Goal: Task Accomplishment & Management: Manage account settings

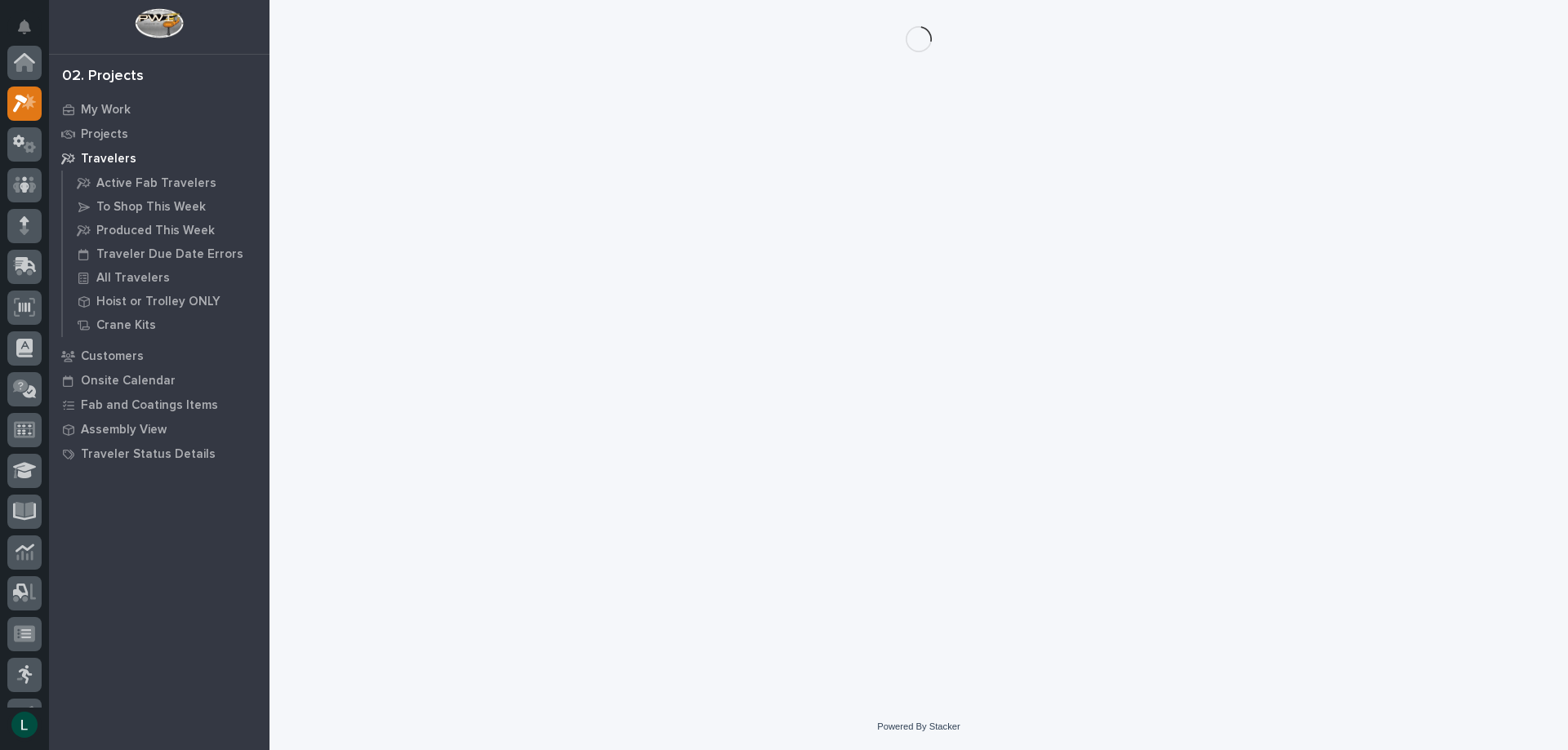
scroll to position [41, 0]
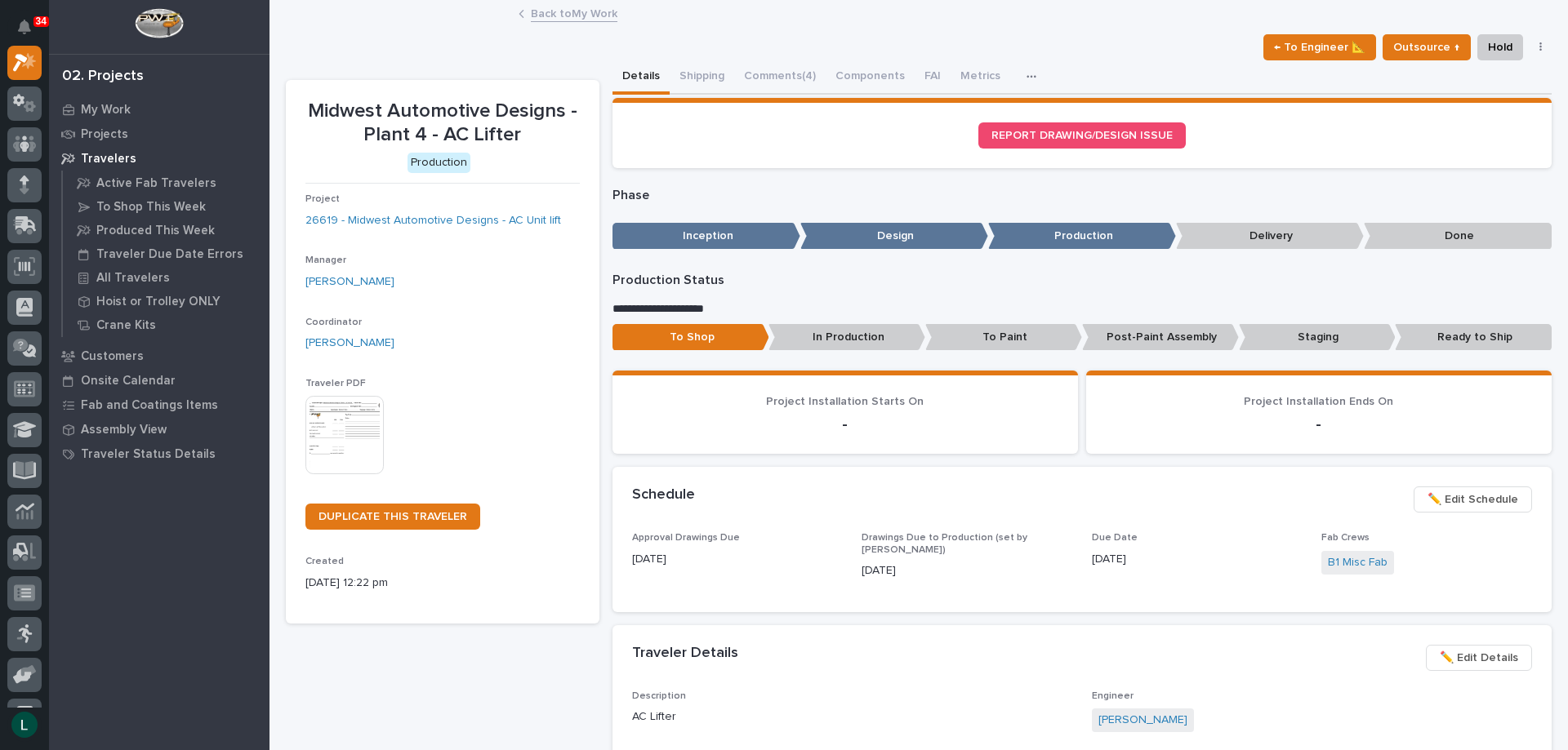
click at [537, 15] on link "Back to My Work" at bounding box center [573, 13] width 86 height 19
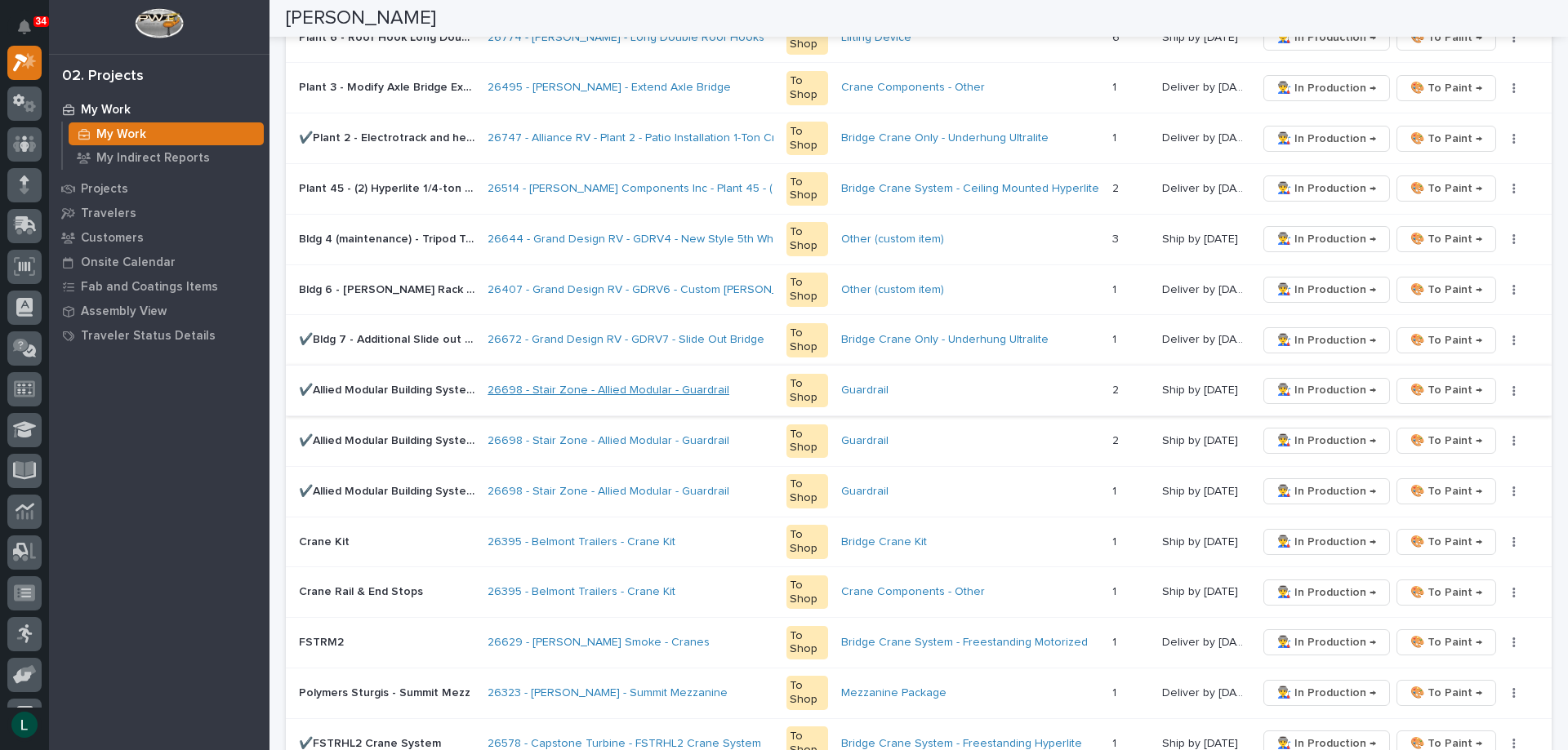
scroll to position [653, 0]
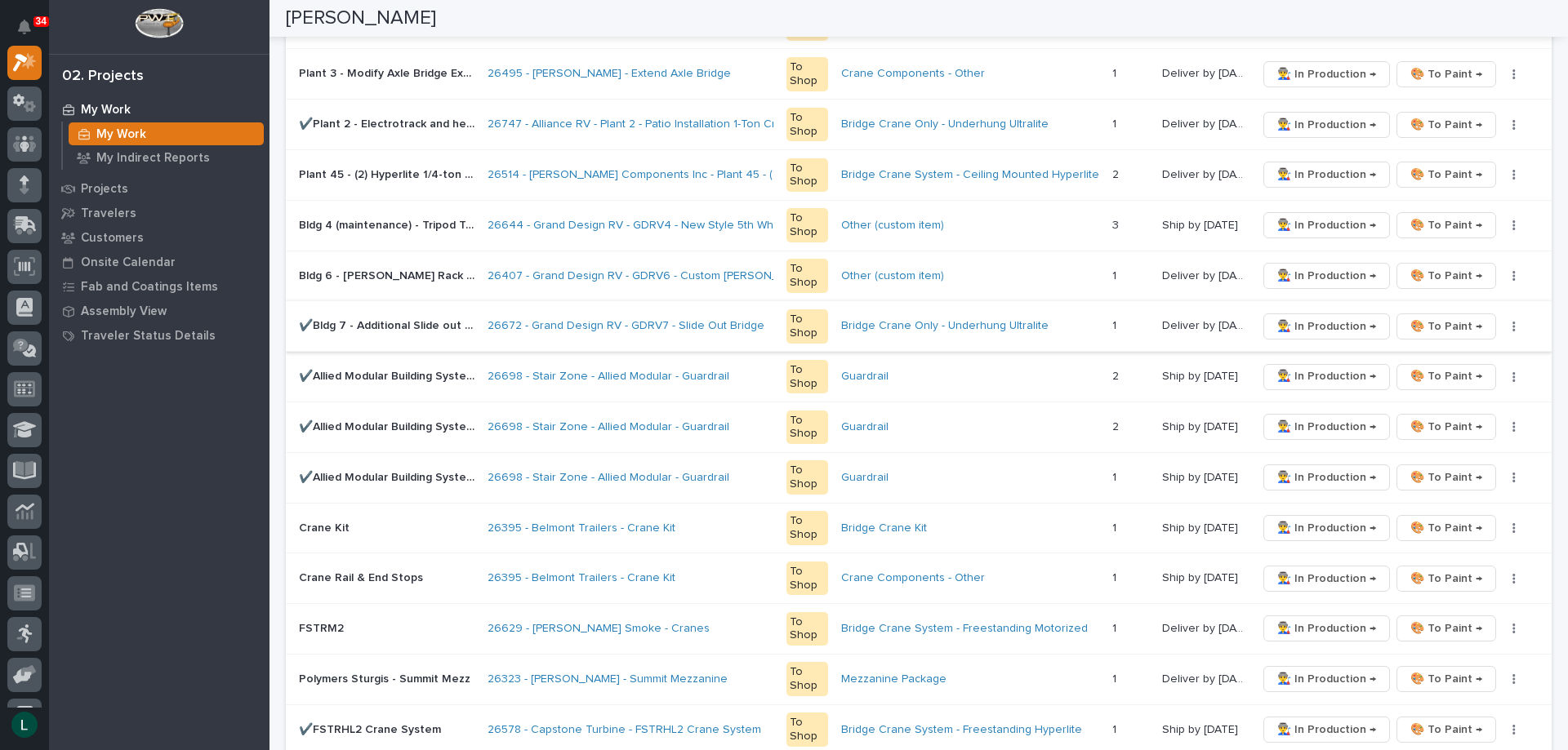
click at [1423, 324] on span "🎨 To Paint →" at bounding box center [1445, 327] width 72 height 20
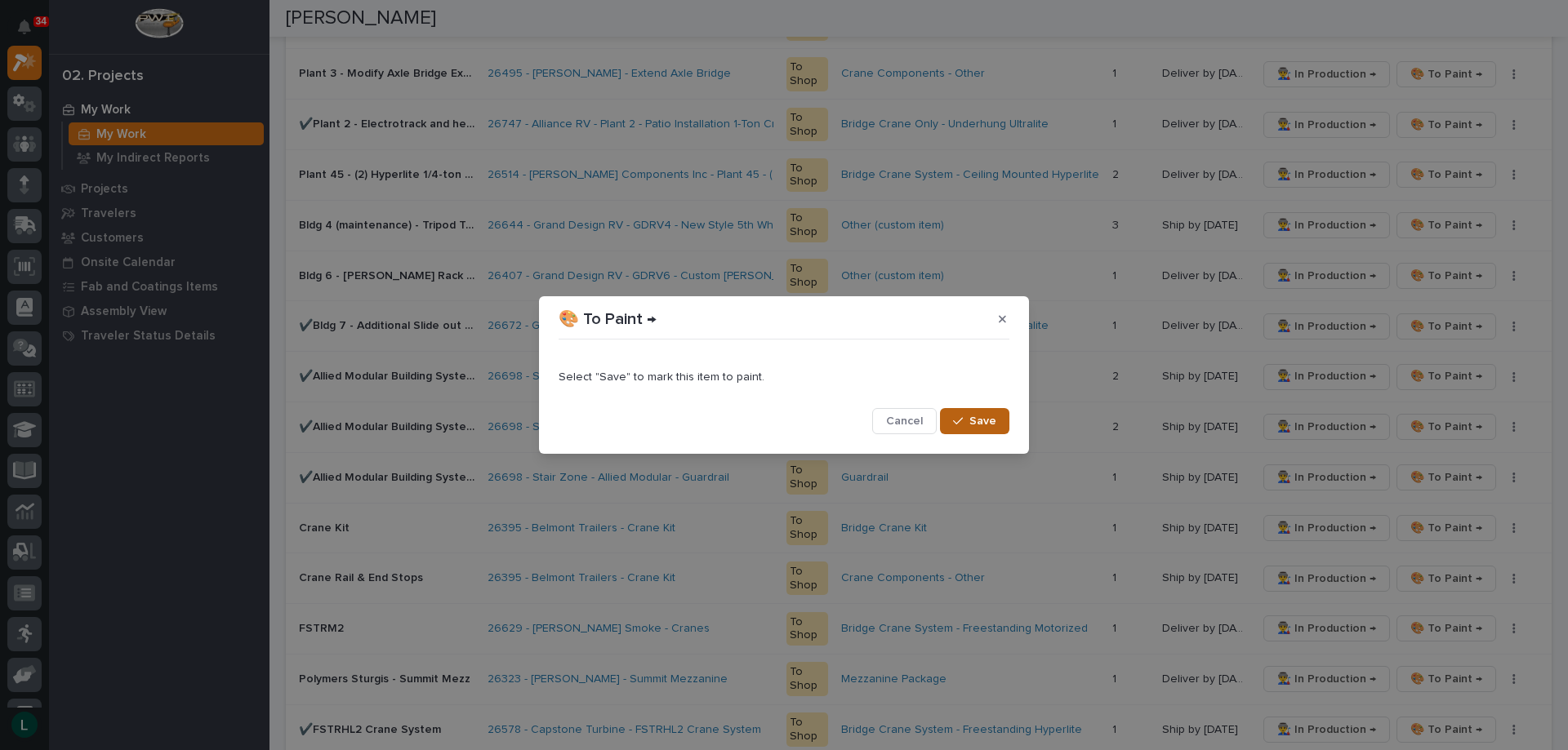
click at [987, 419] on span "Save" at bounding box center [983, 421] width 27 height 15
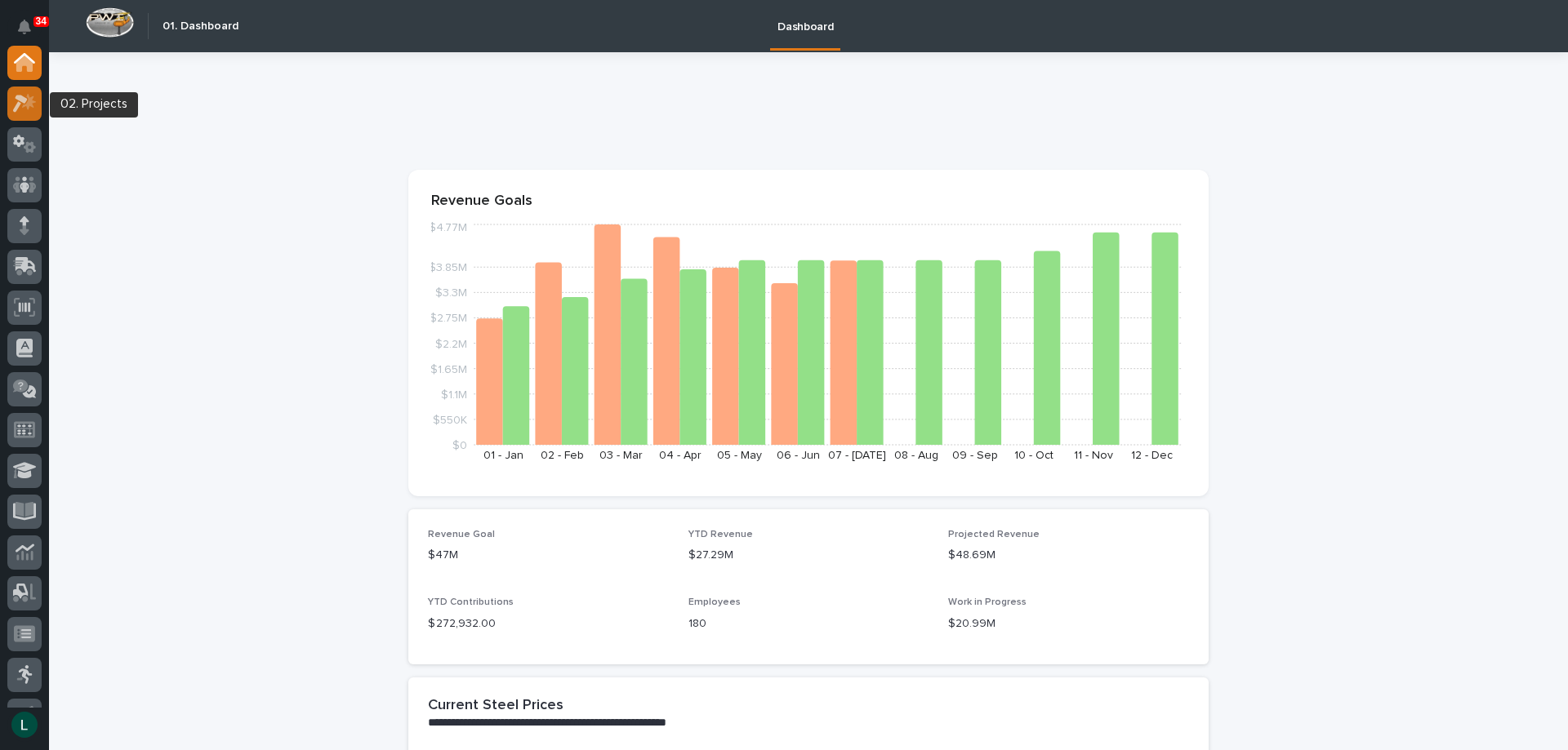
click at [17, 102] on icon at bounding box center [25, 103] width 24 height 19
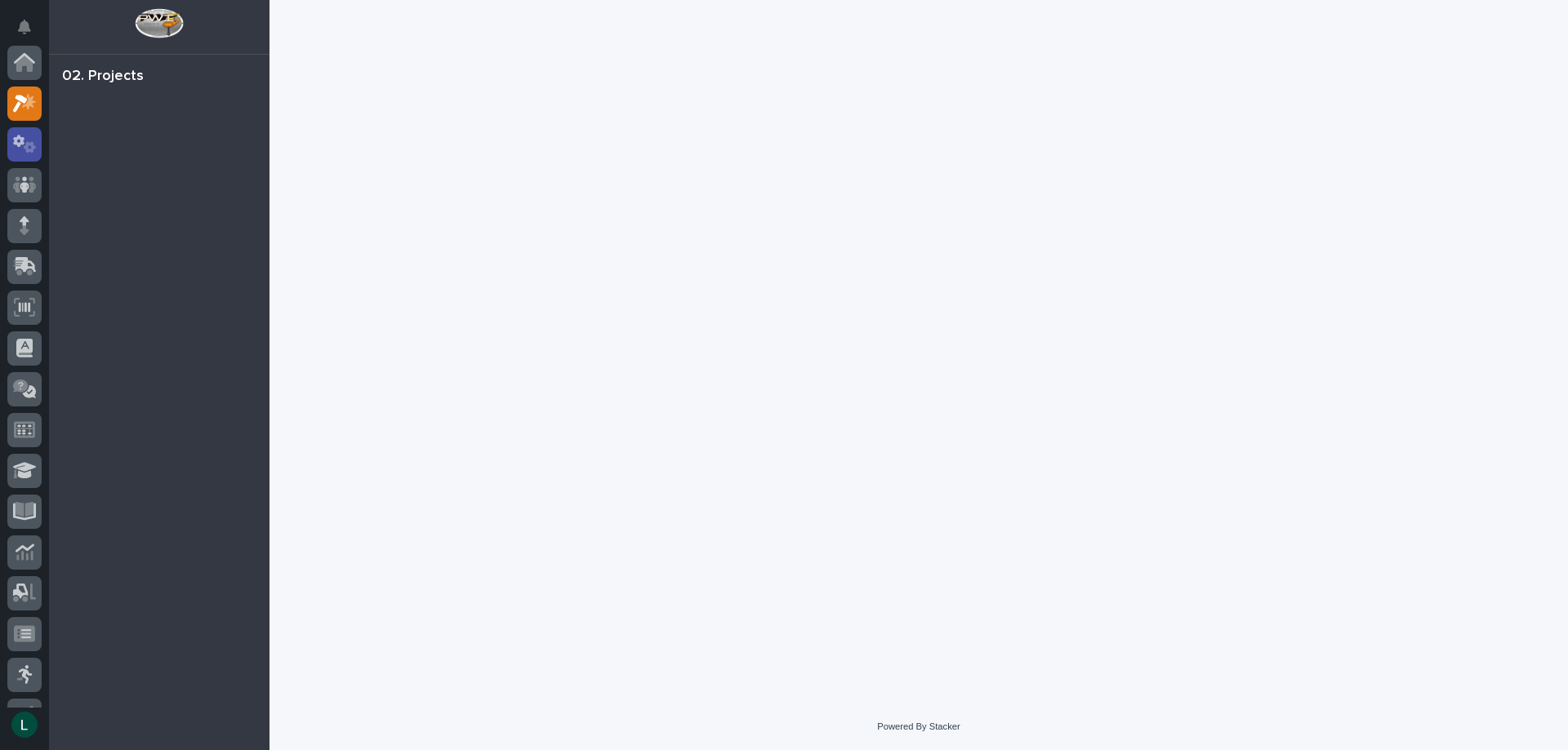
scroll to position [41, 0]
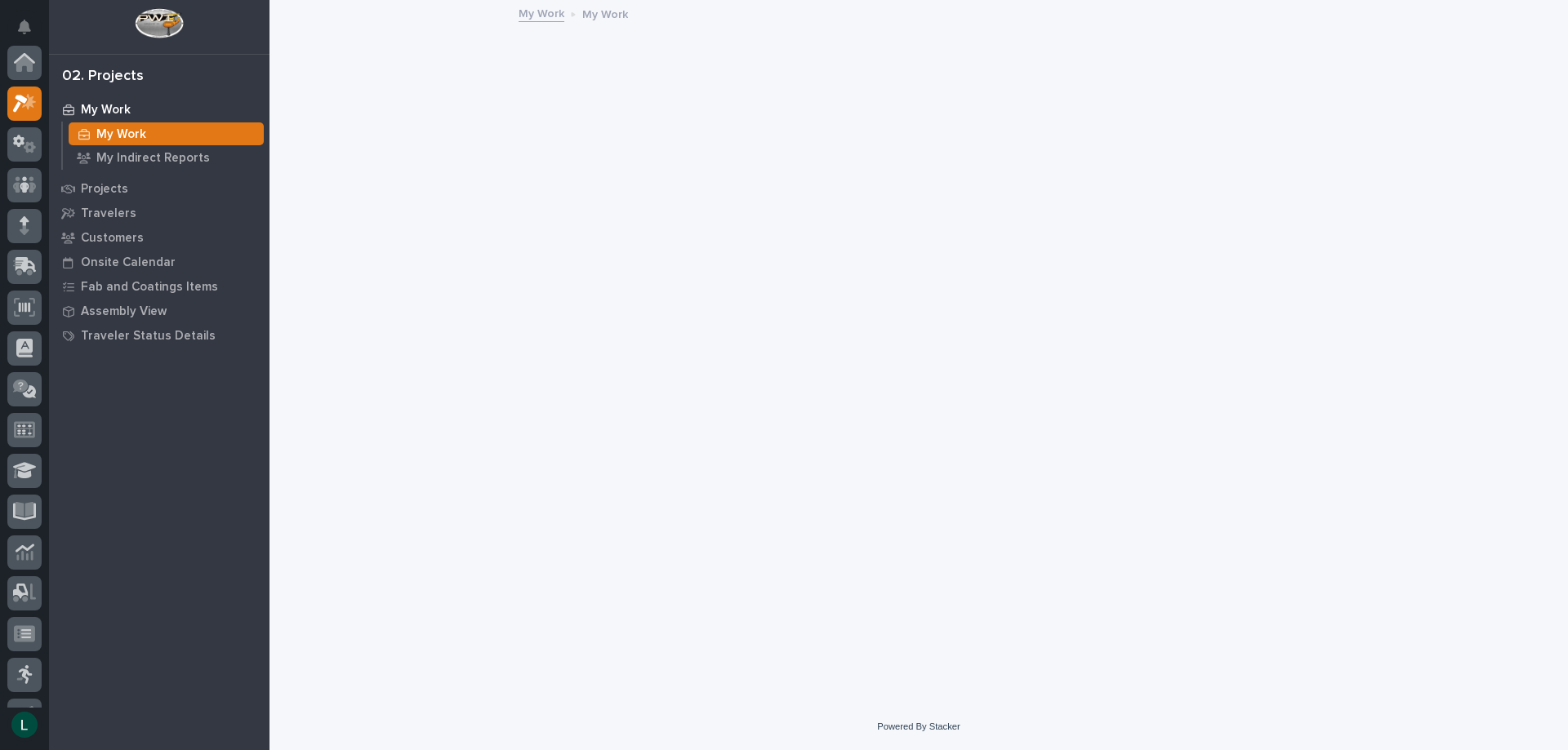
scroll to position [41, 0]
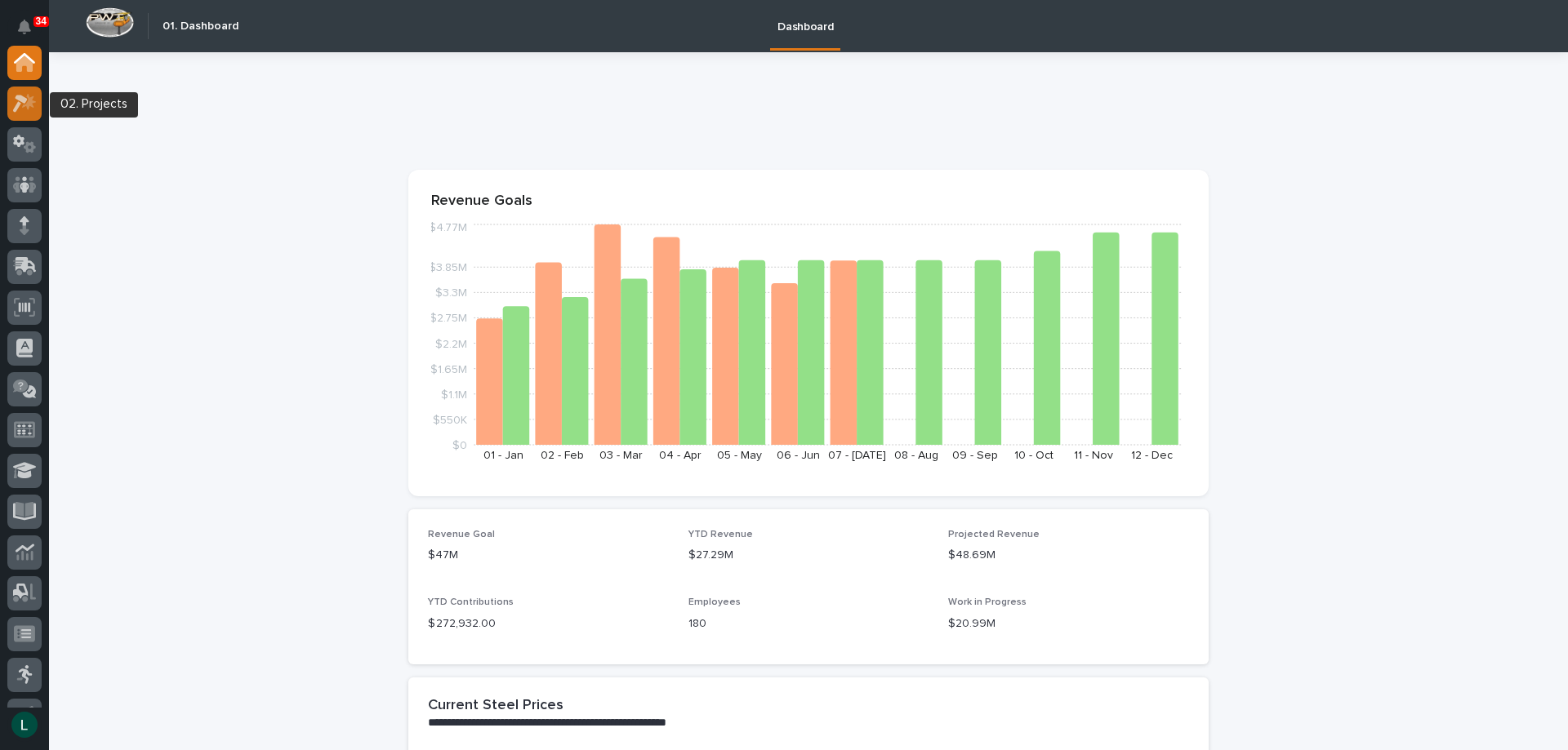
click at [24, 100] on icon at bounding box center [20, 104] width 15 height 18
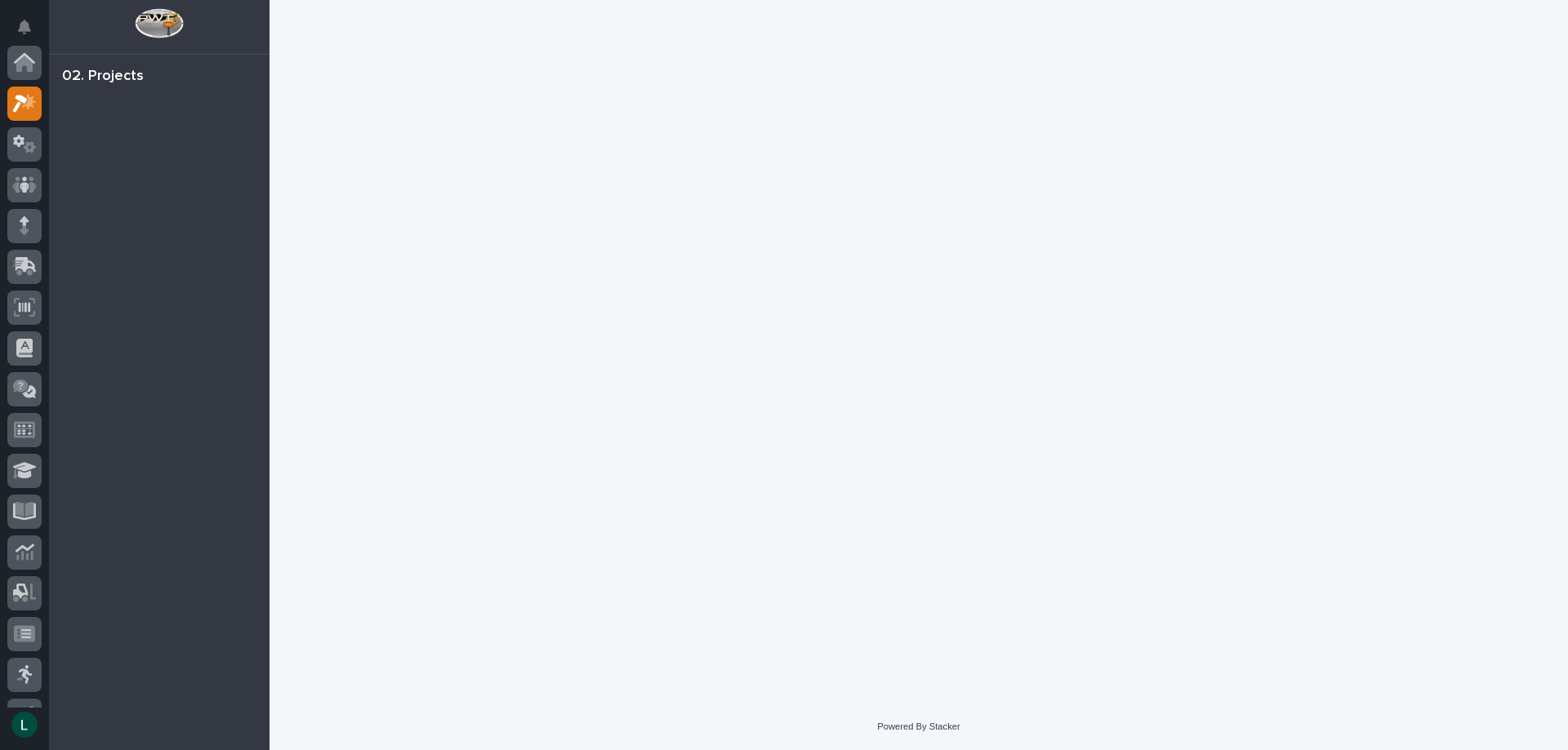
scroll to position [41, 0]
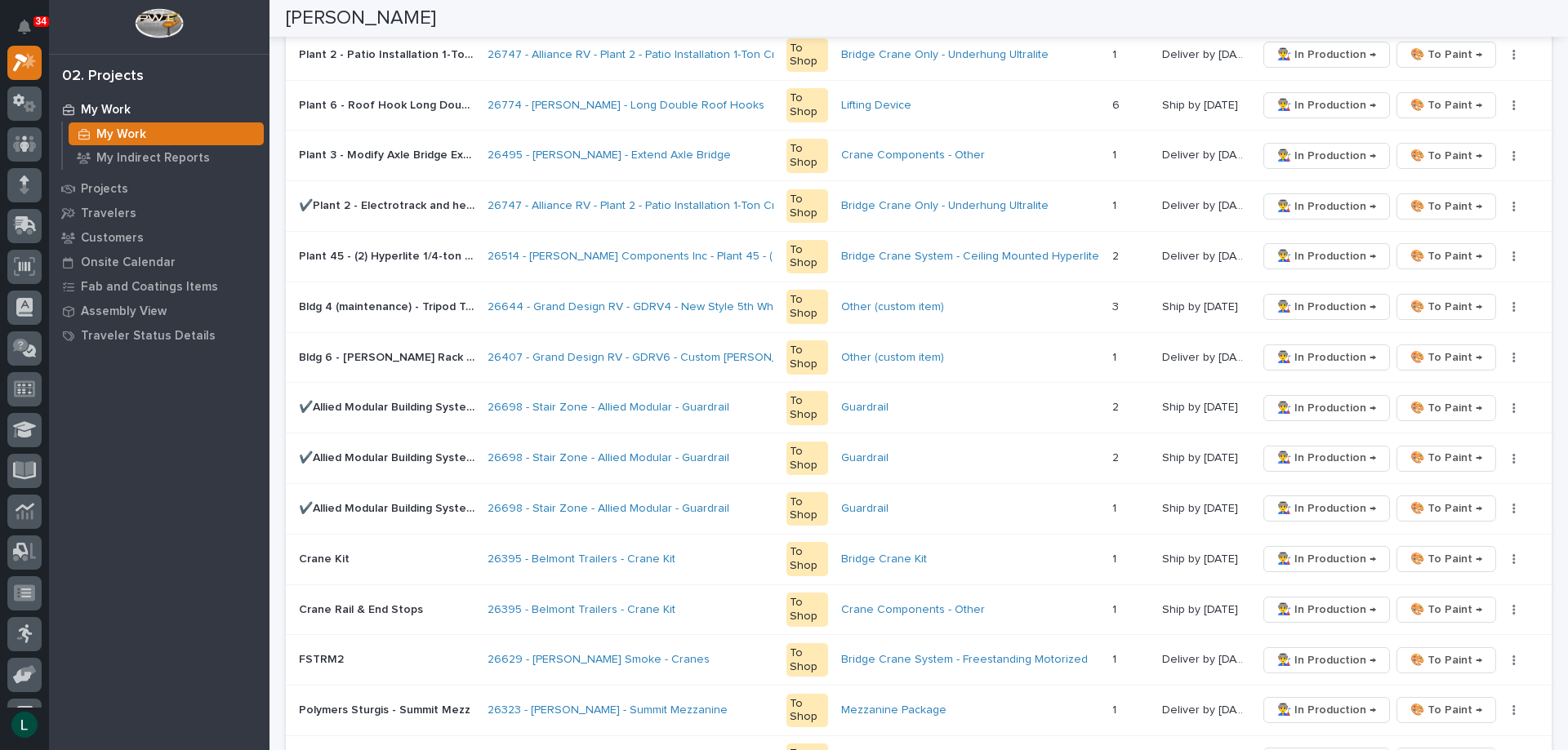
scroll to position [980, 0]
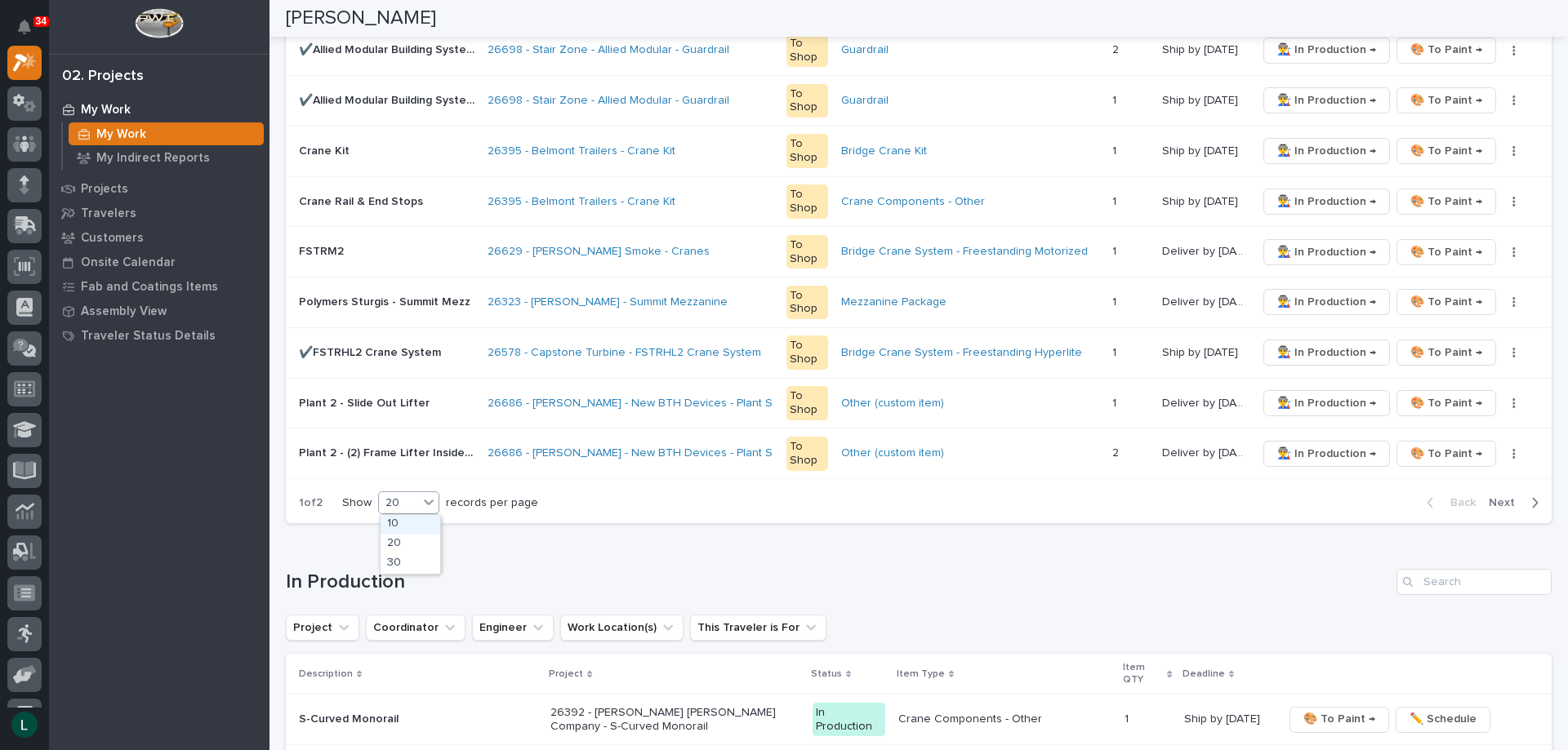
click at [412, 501] on div "20" at bounding box center [398, 503] width 39 height 17
click at [408, 559] on div "30" at bounding box center [411, 564] width 60 height 20
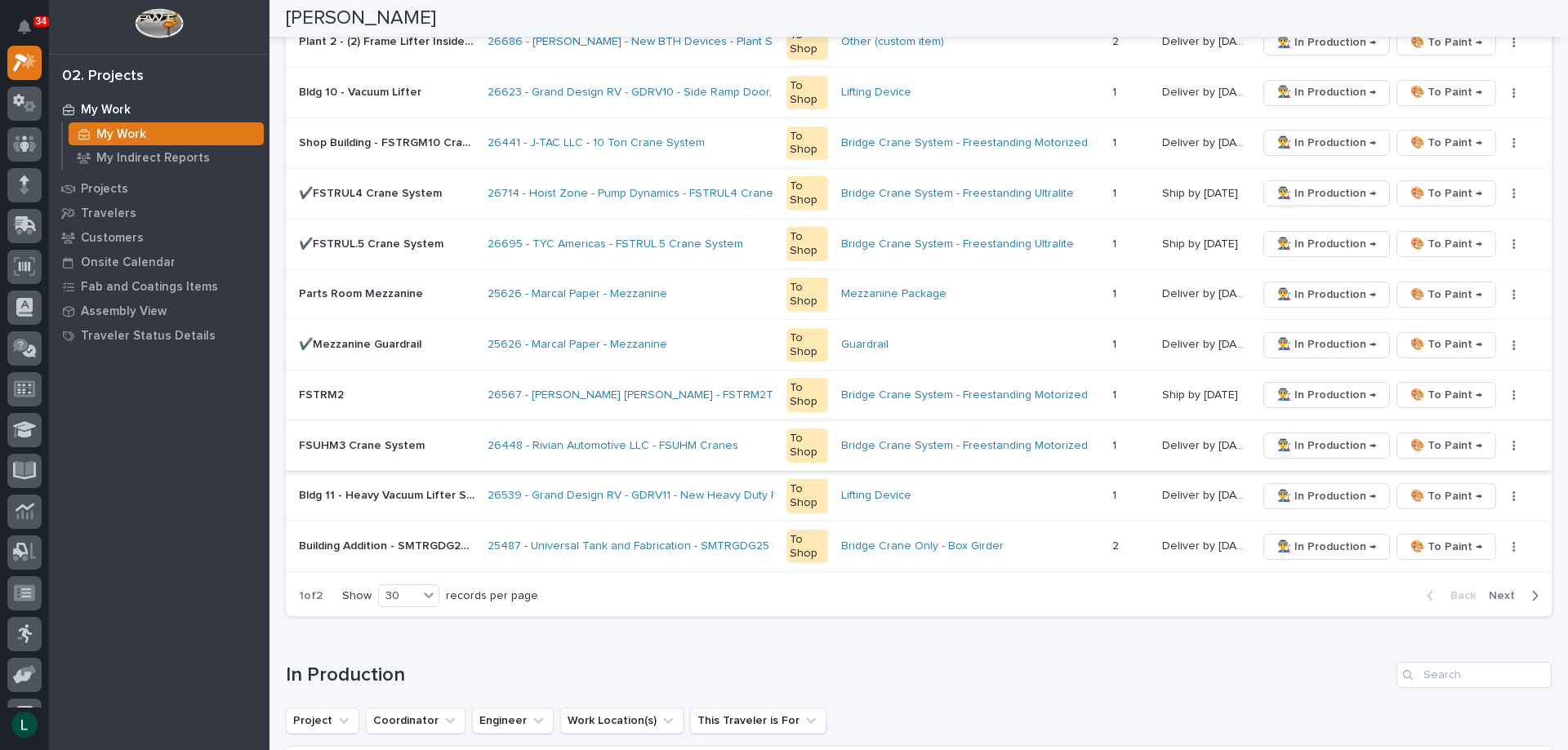
scroll to position [1387, 0]
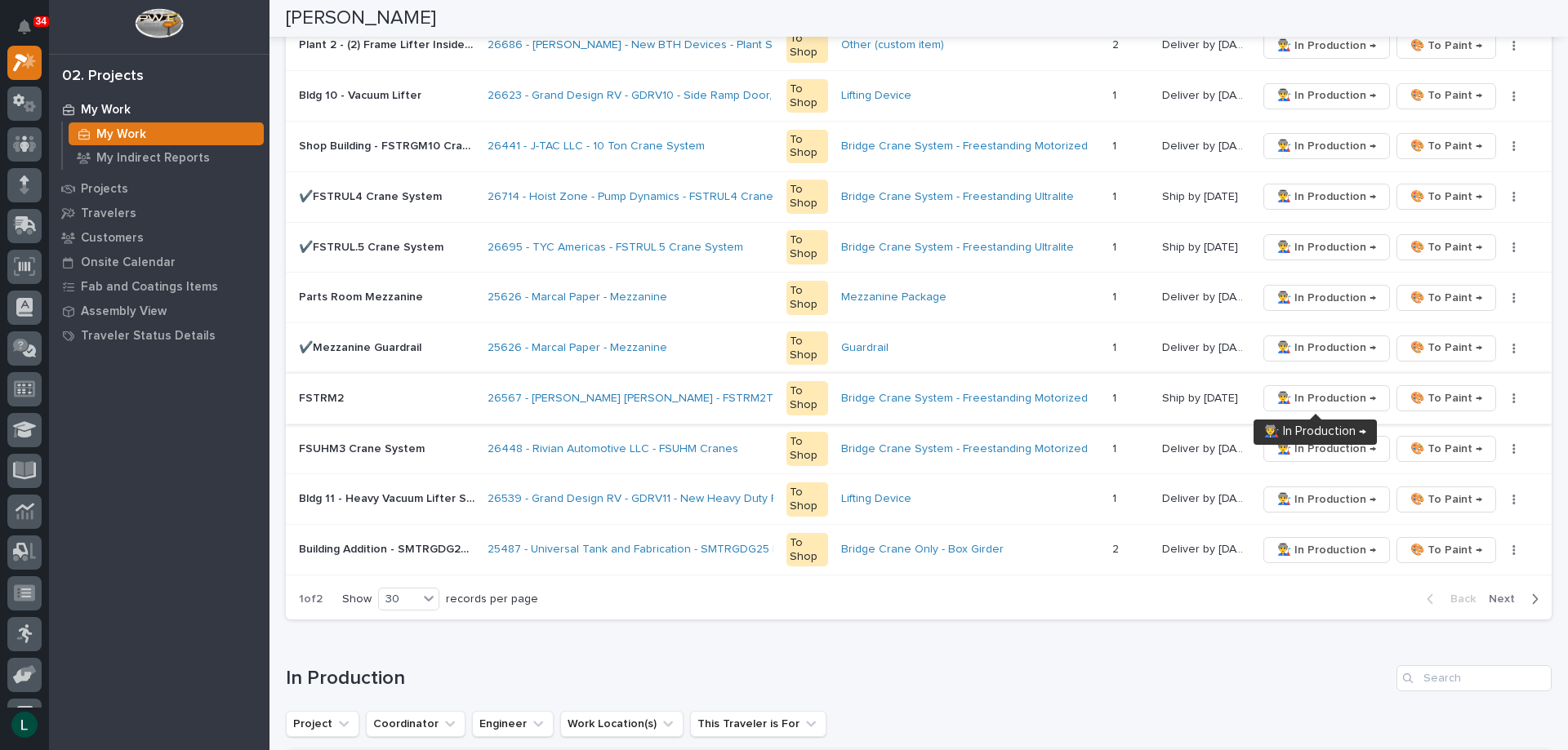
click at [1319, 391] on span "👨‍🏭 In Production →" at bounding box center [1326, 399] width 99 height 20
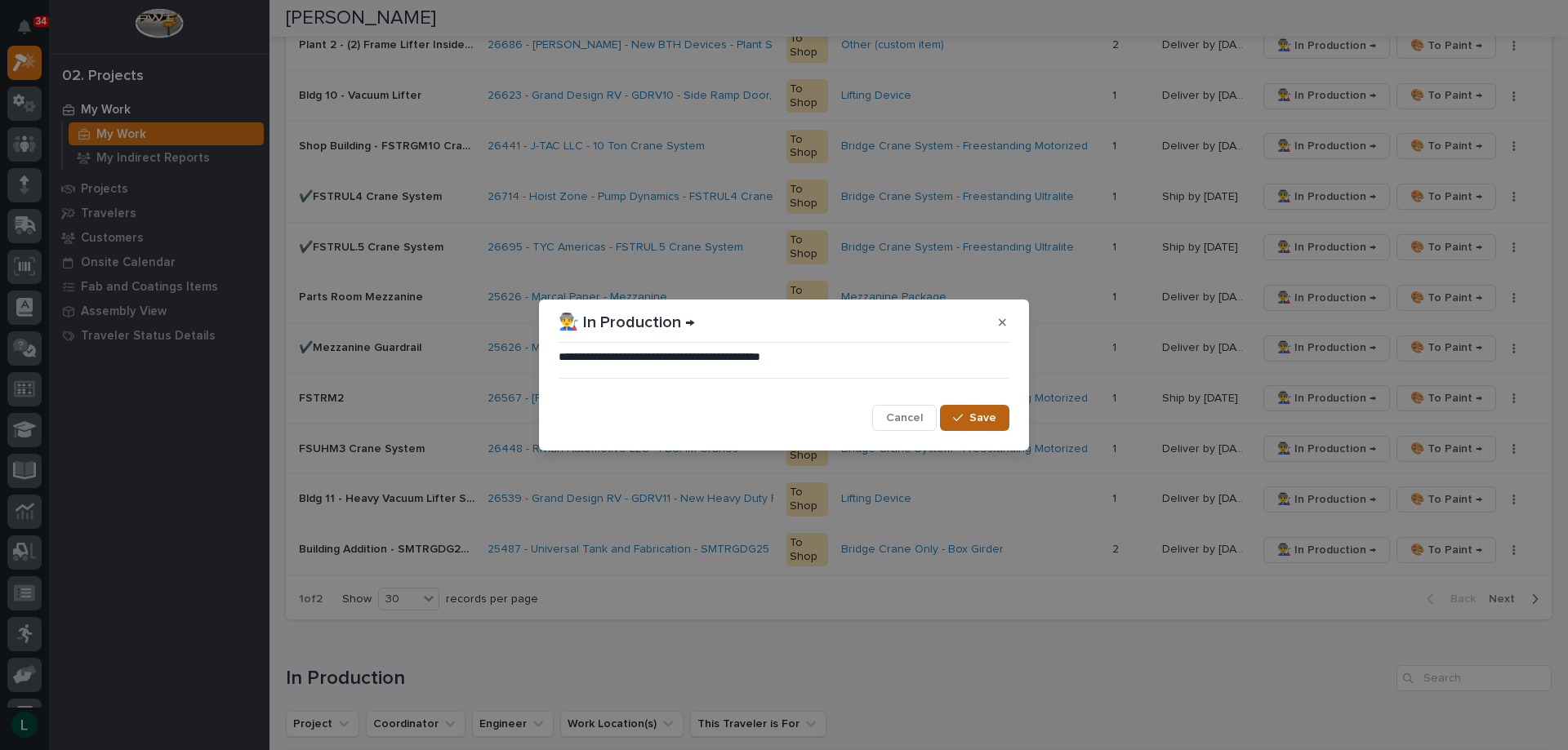
click at [978, 414] on span "Save" at bounding box center [983, 418] width 27 height 15
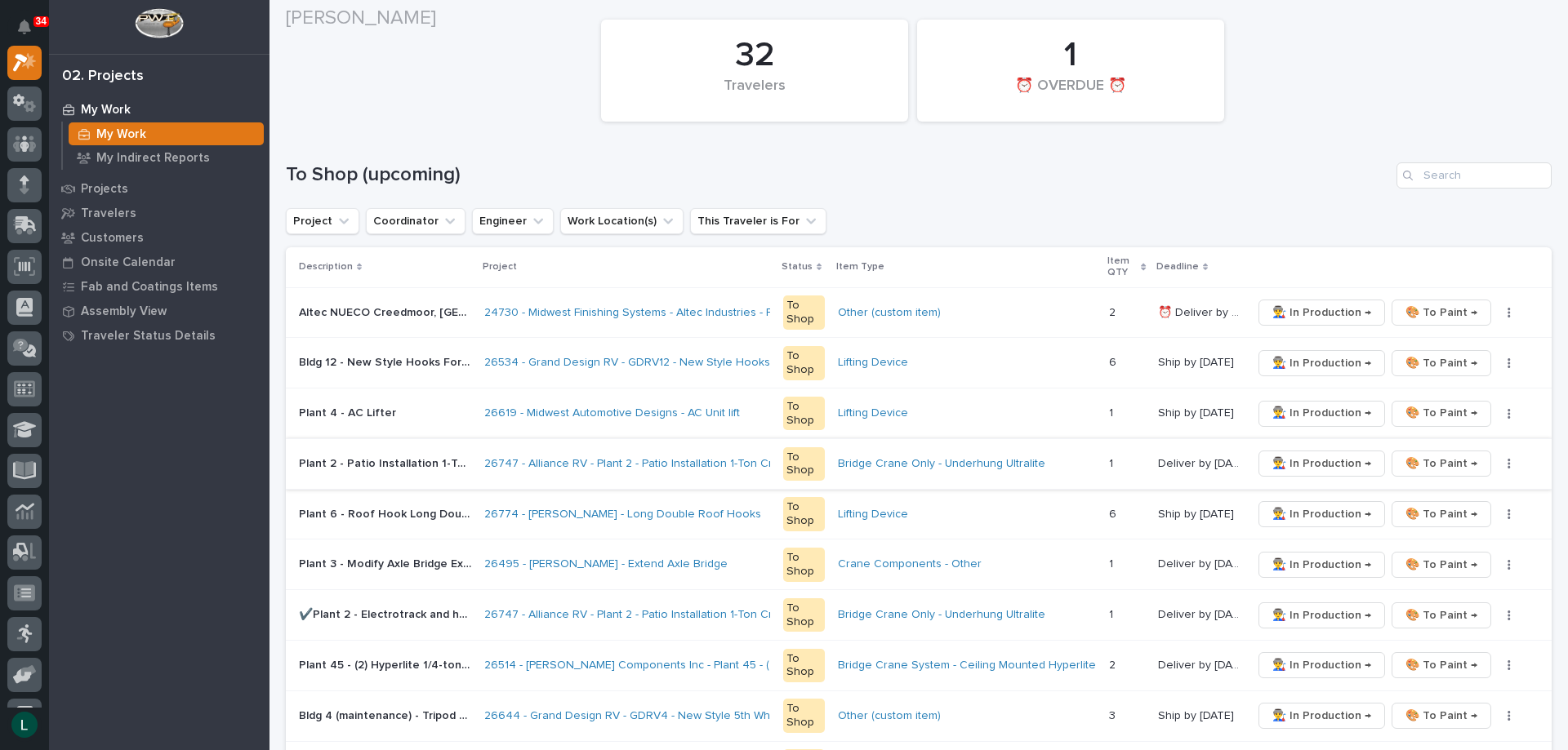
scroll to position [163, 0]
click at [1325, 563] on span "👨‍🏭 In Production →" at bounding box center [1321, 564] width 99 height 20
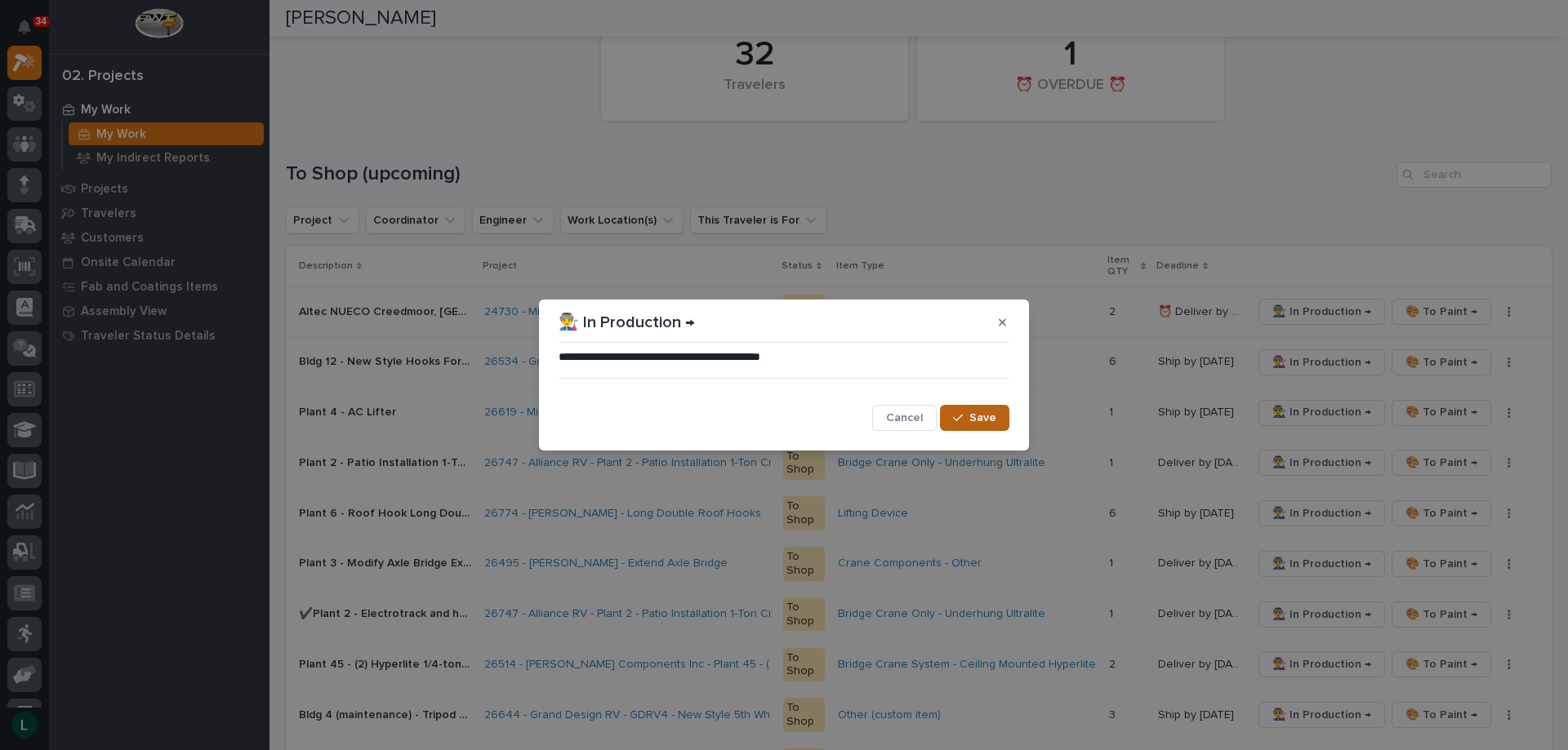
click at [987, 411] on span "Save" at bounding box center [983, 418] width 27 height 15
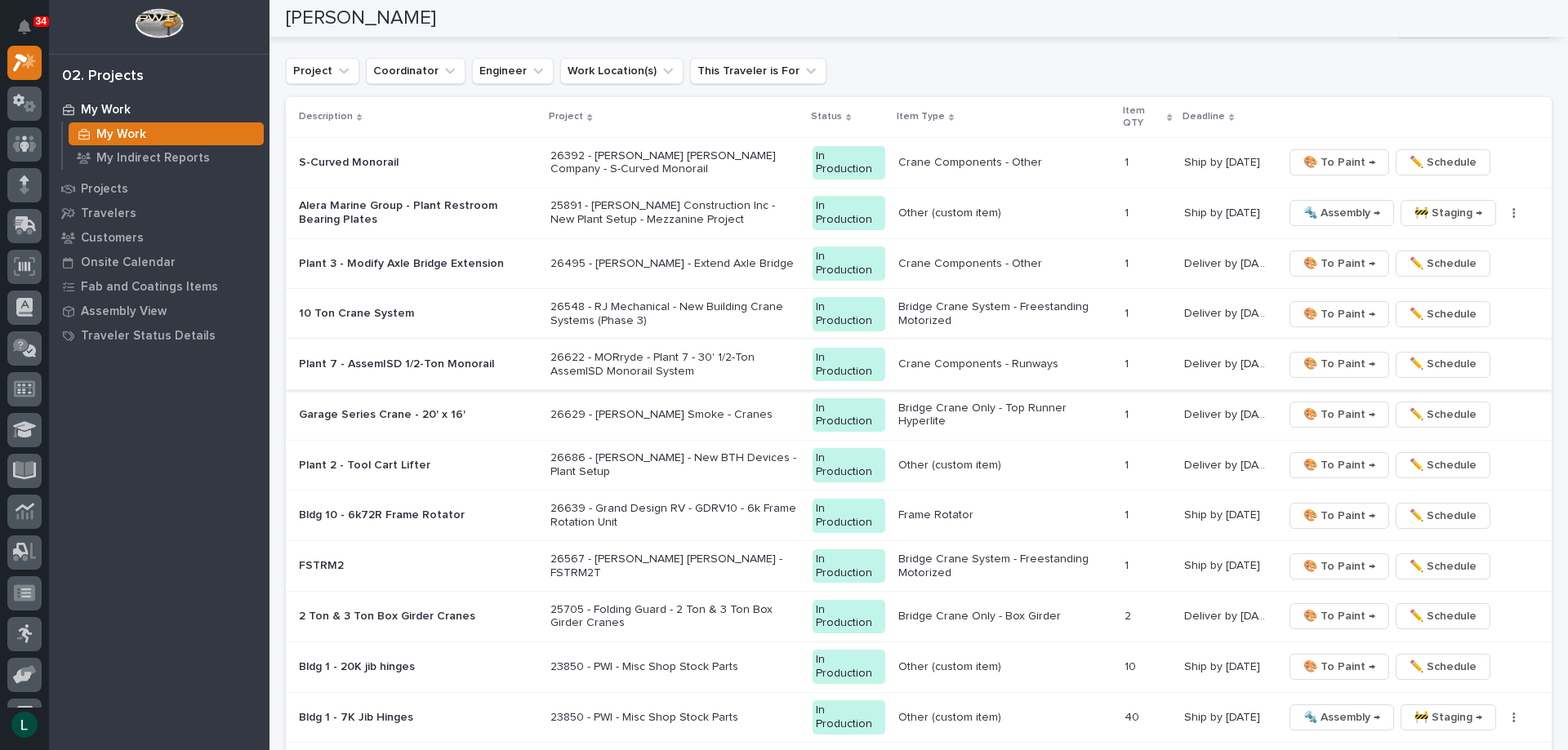
scroll to position [1796, 0]
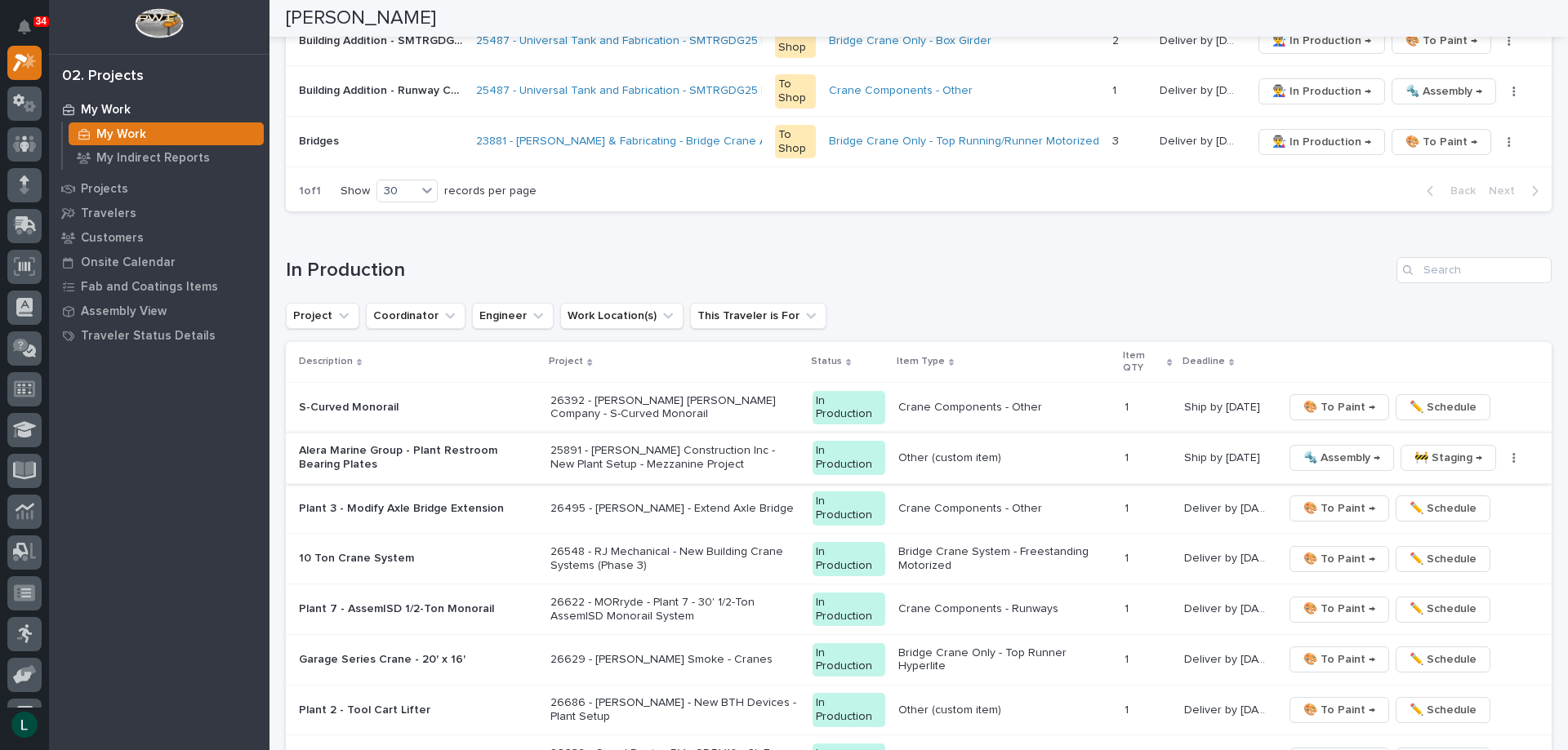
click at [1428, 453] on span "🚧 Staging →" at bounding box center [1448, 458] width 68 height 20
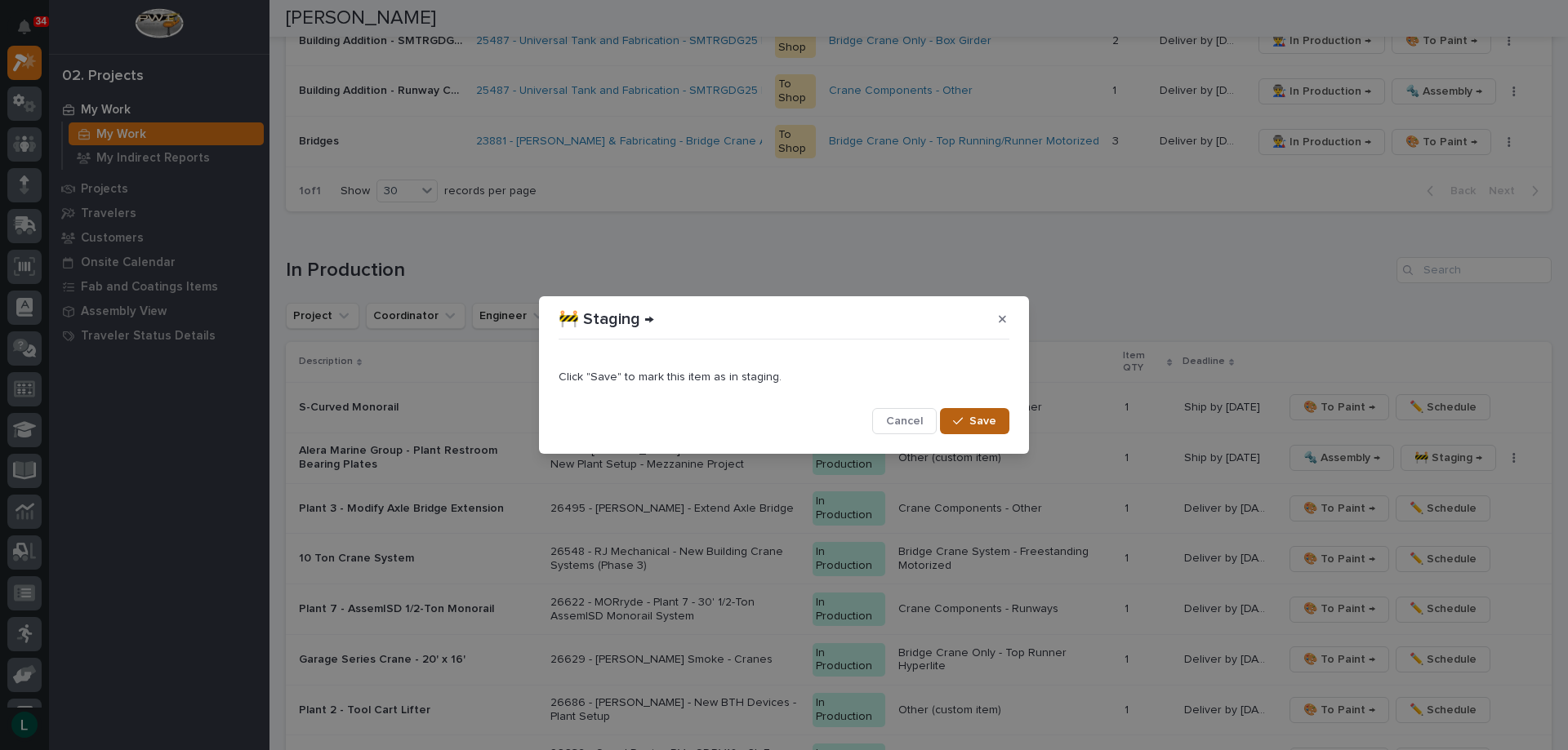
click at [976, 416] on span "Save" at bounding box center [983, 421] width 27 height 15
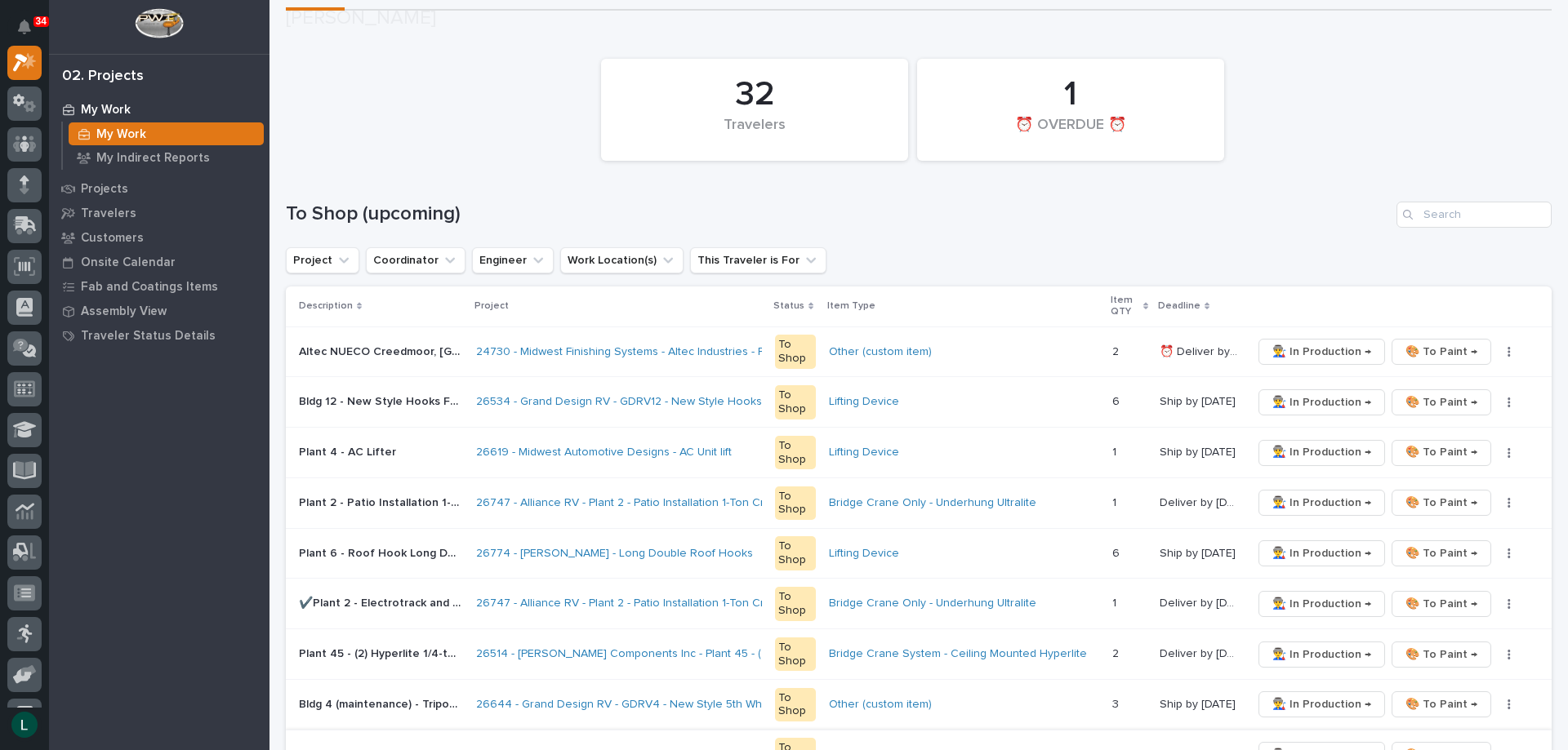
scroll to position [138, 0]
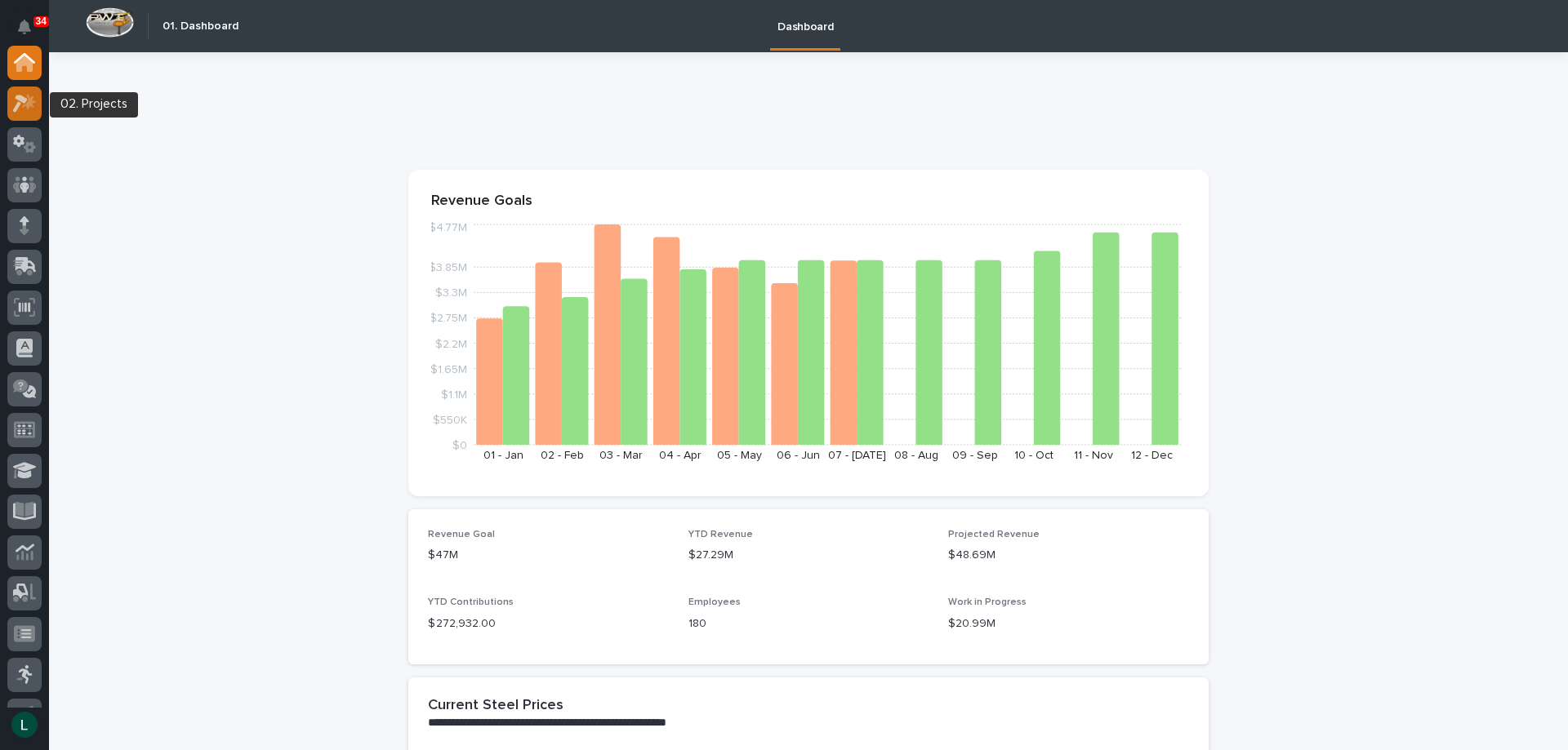
click at [34, 101] on icon at bounding box center [28, 101] width 14 height 16
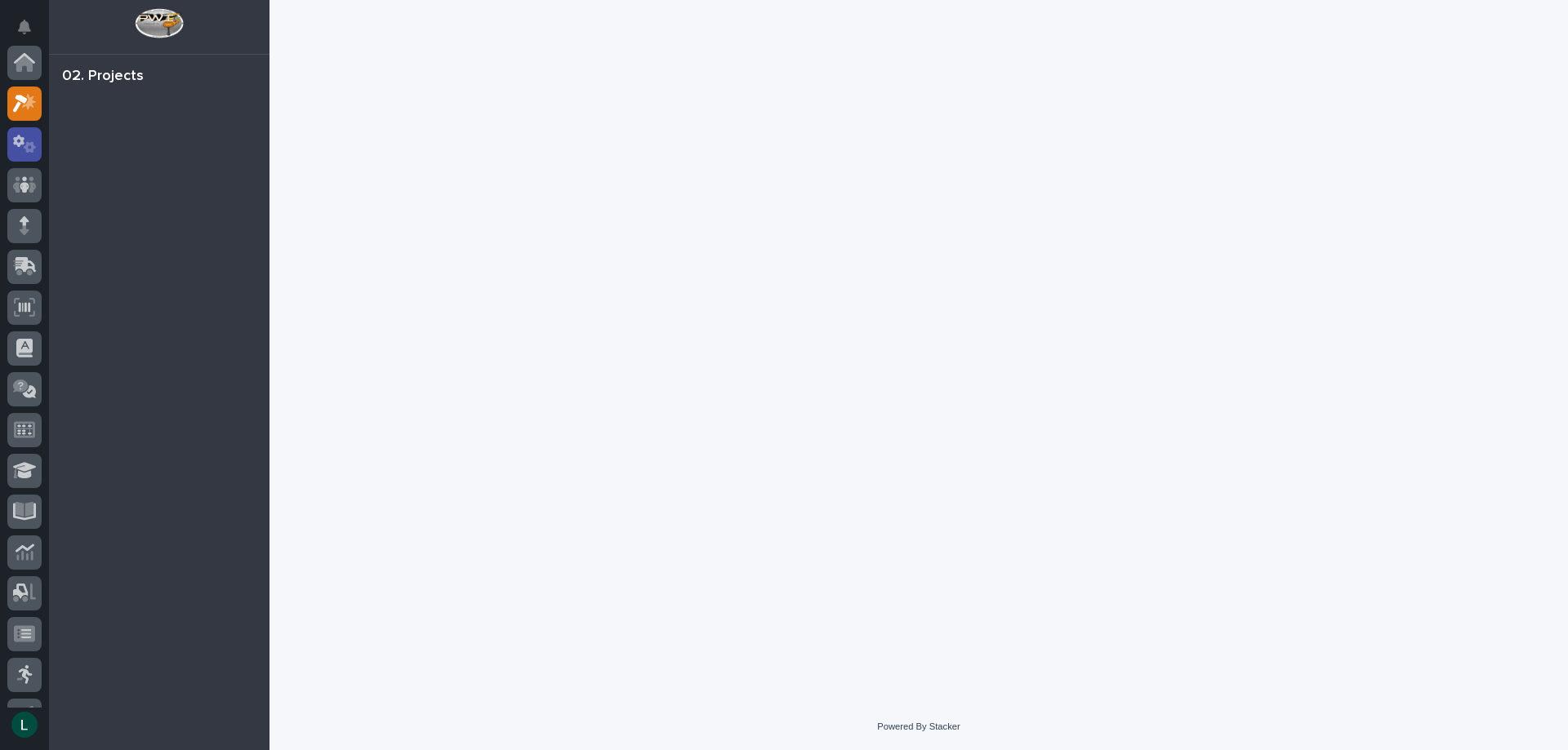
scroll to position [41, 0]
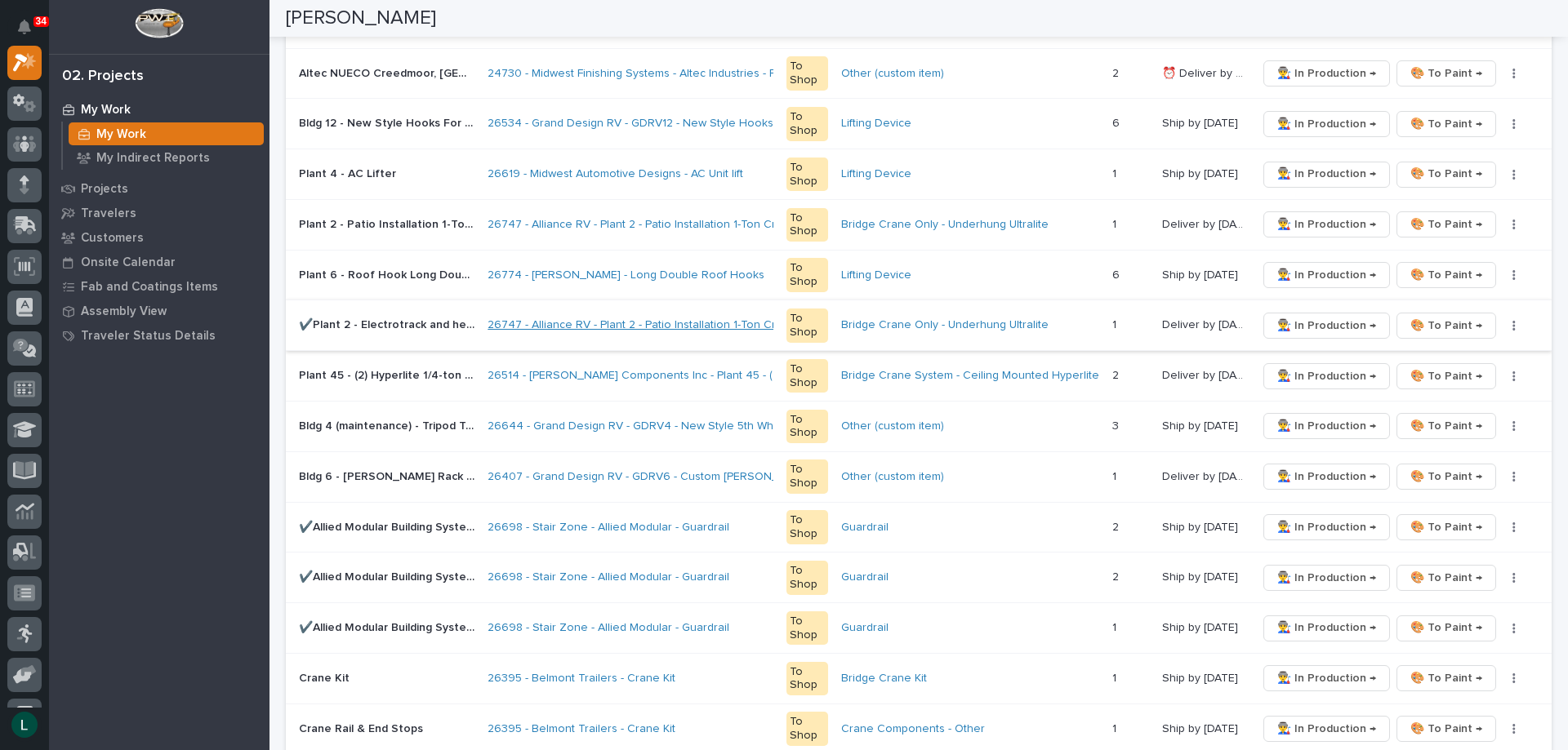
scroll to position [82, 0]
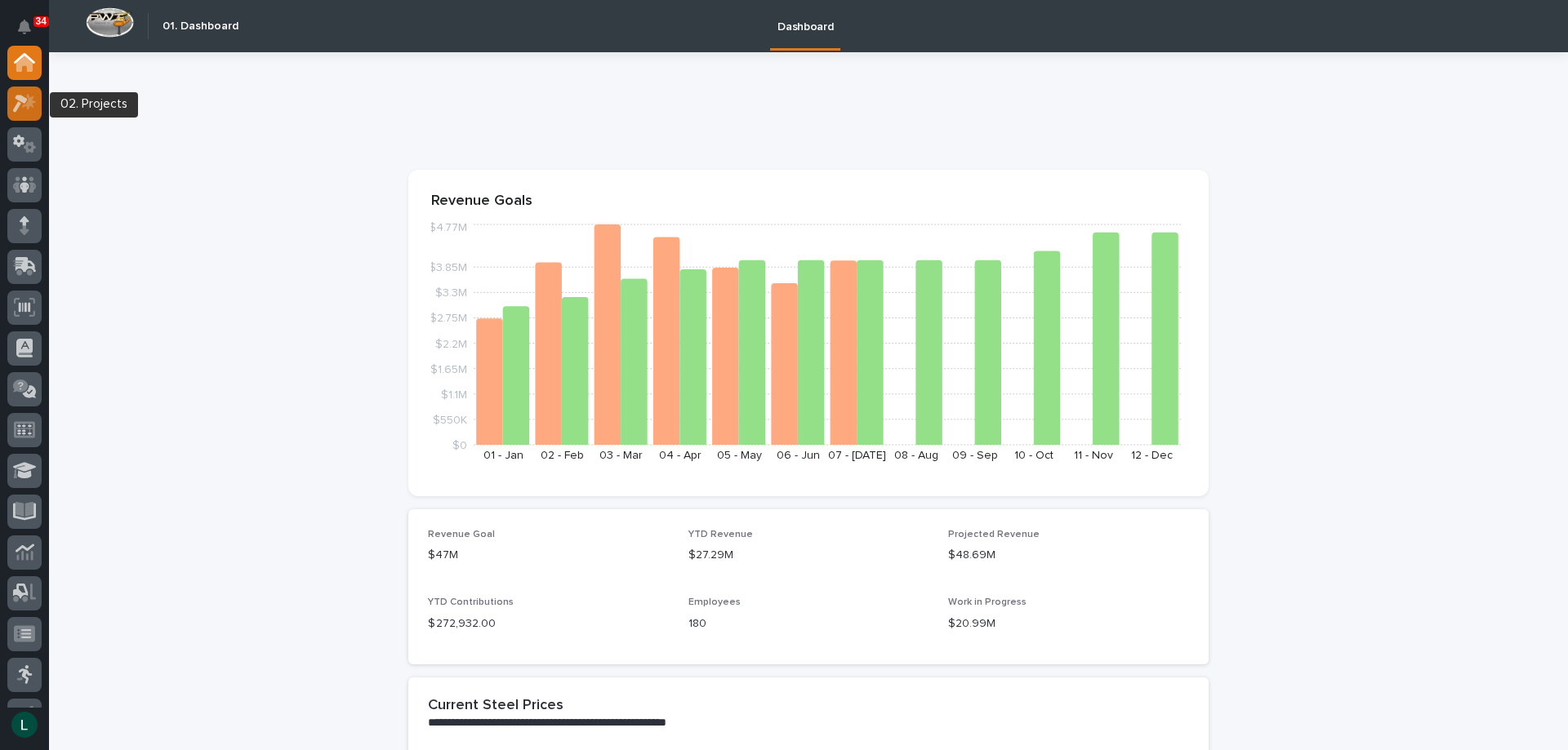
click at [29, 105] on icon at bounding box center [28, 101] width 14 height 16
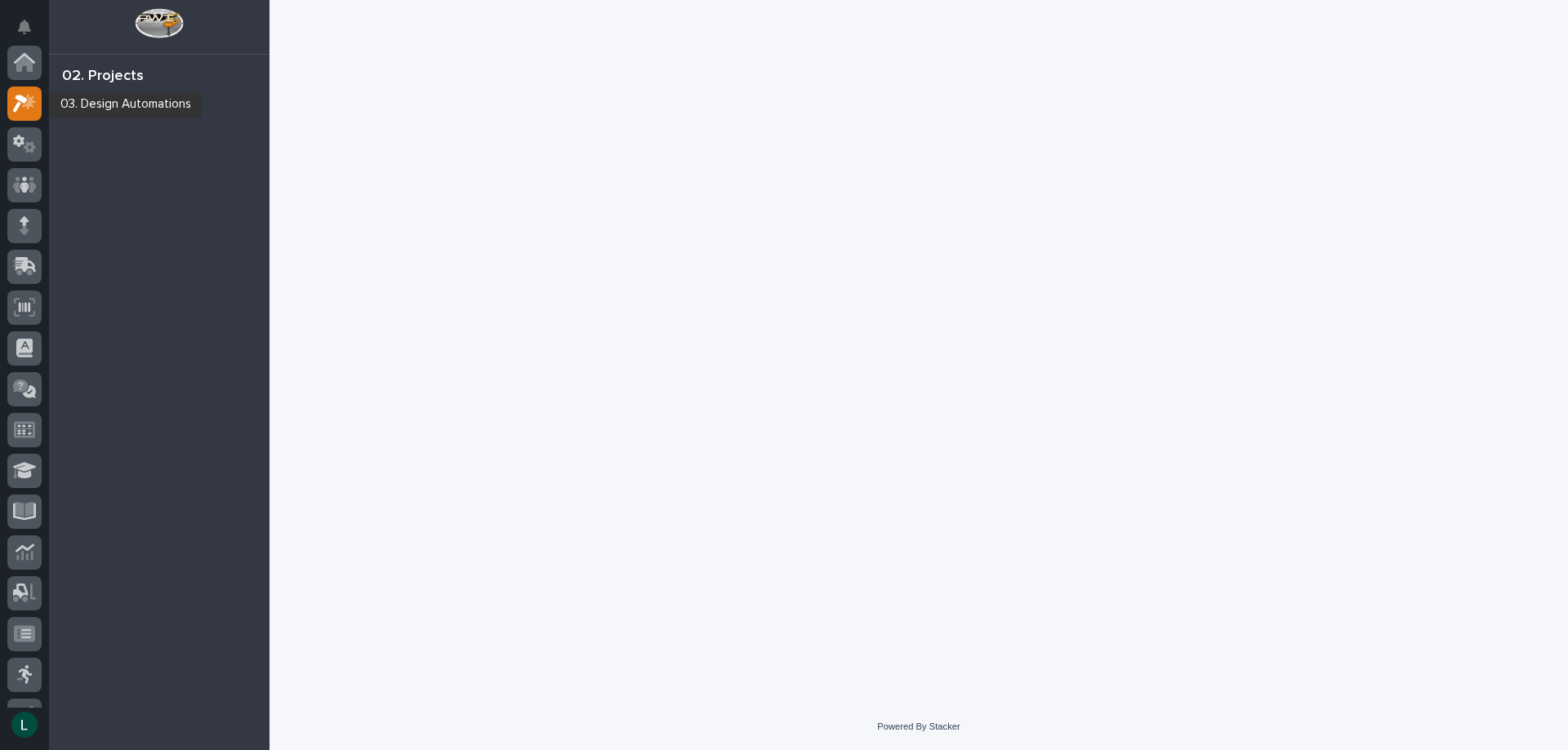
scroll to position [41, 0]
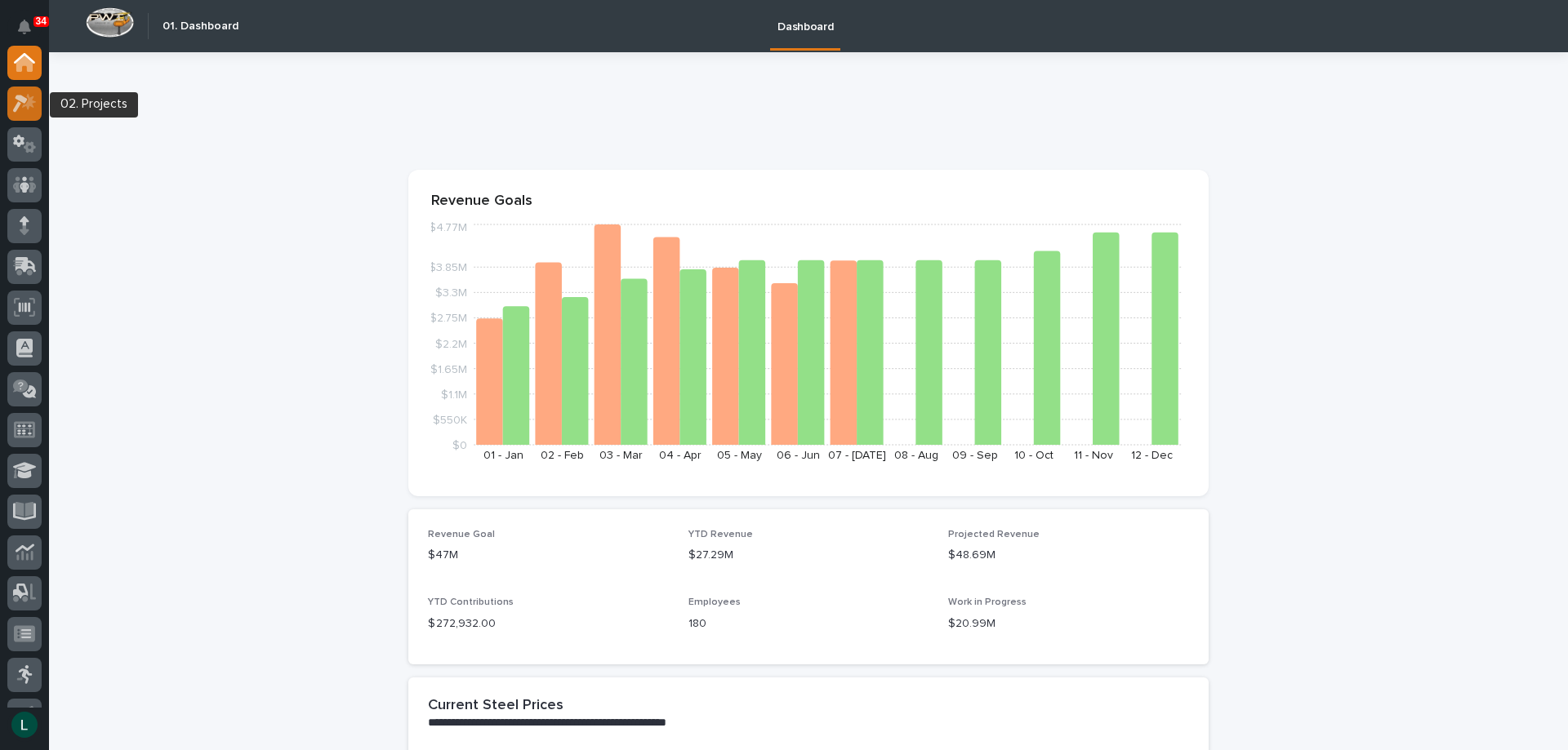
click at [25, 101] on icon at bounding box center [20, 104] width 15 height 18
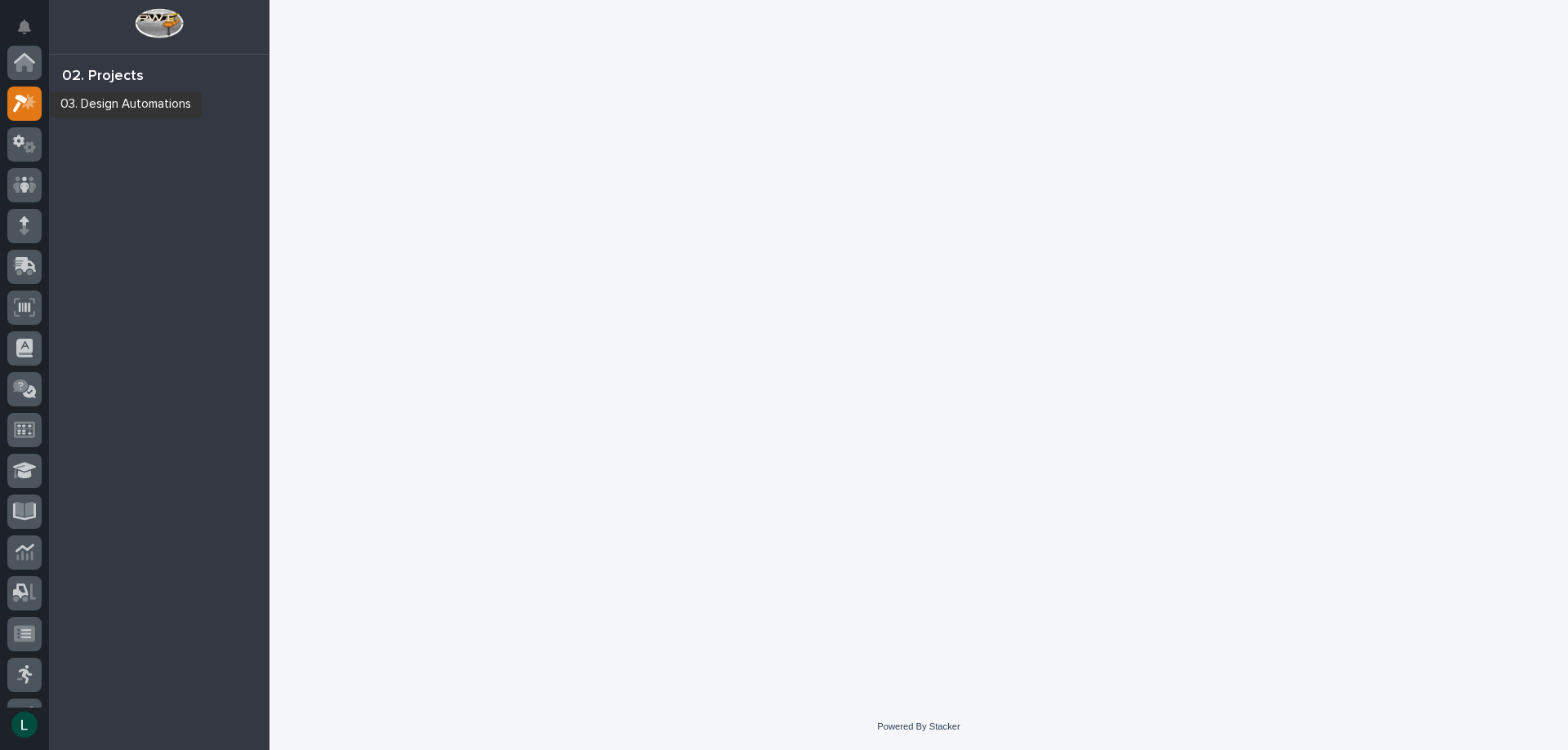
scroll to position [41, 0]
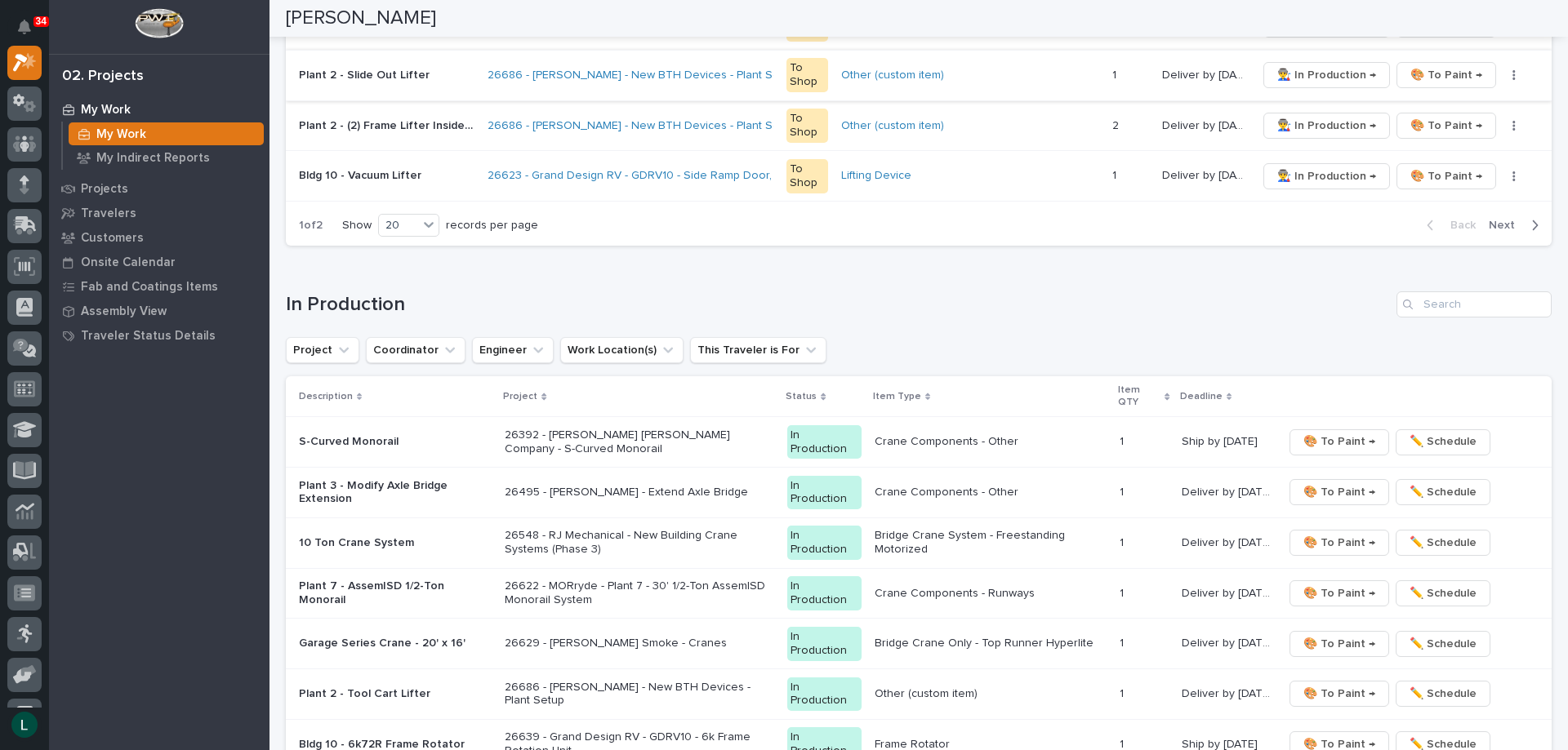
scroll to position [1306, 0]
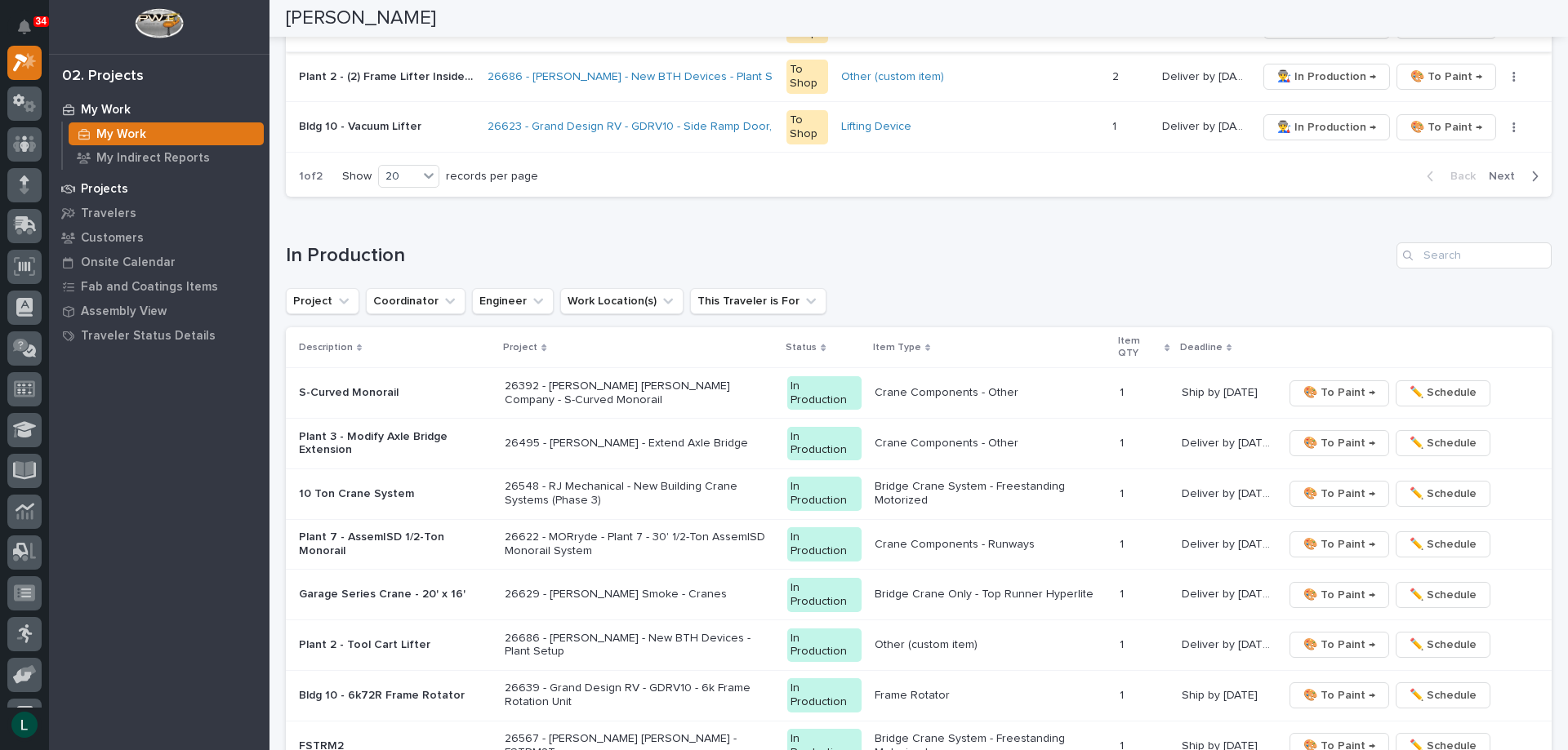
click at [91, 189] on p "Projects" at bounding box center [104, 189] width 47 height 15
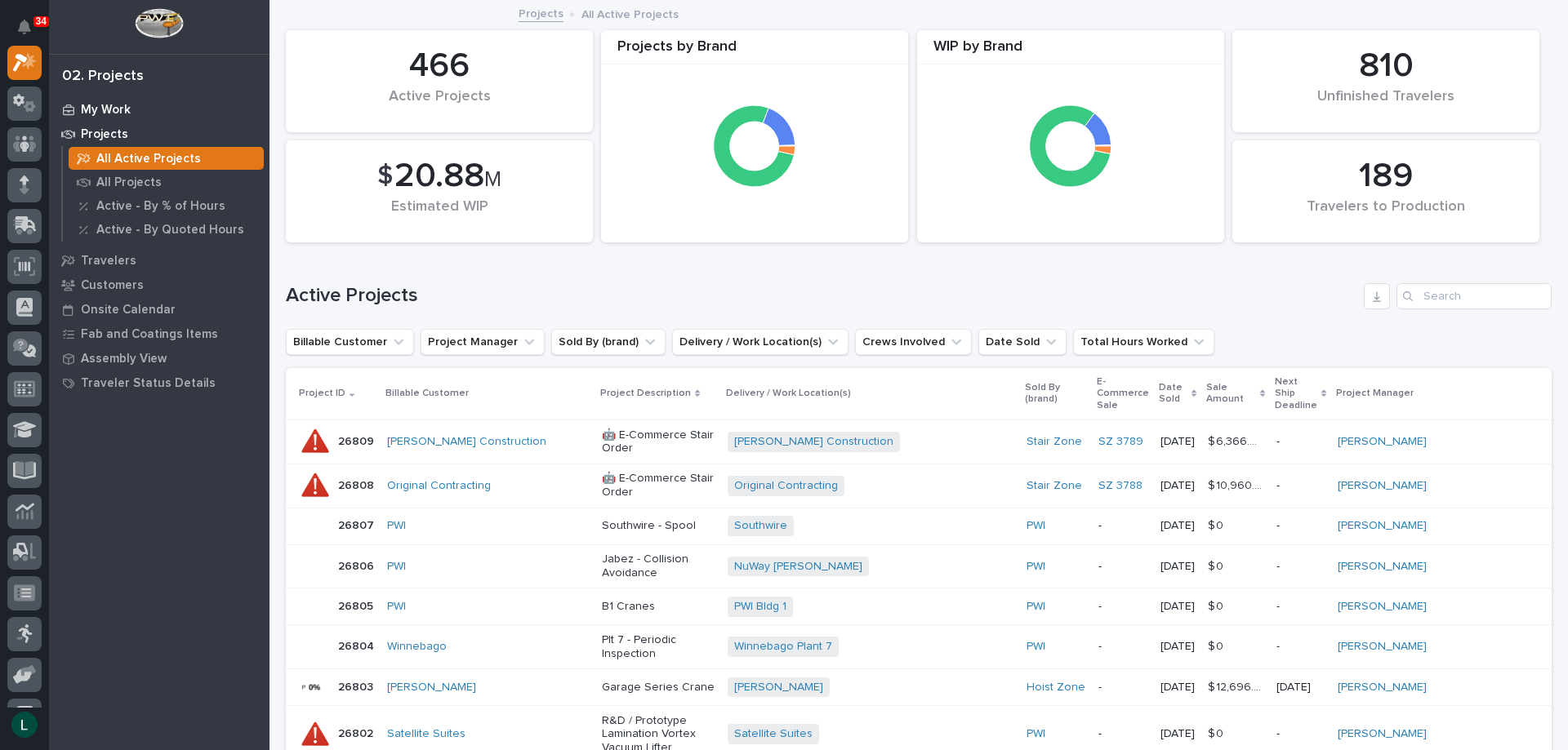
click at [114, 105] on p "My Work" at bounding box center [105, 110] width 50 height 15
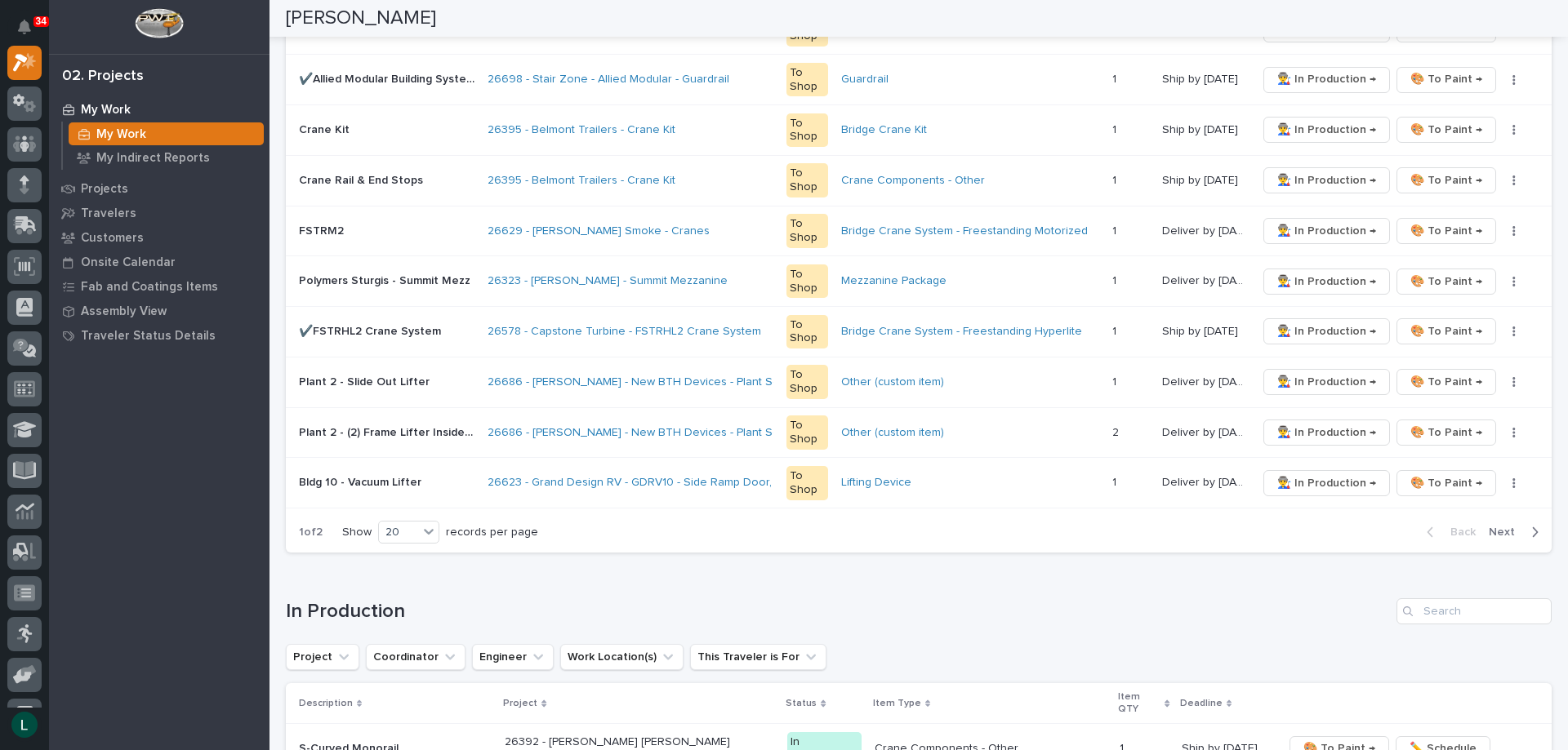
scroll to position [1142, 0]
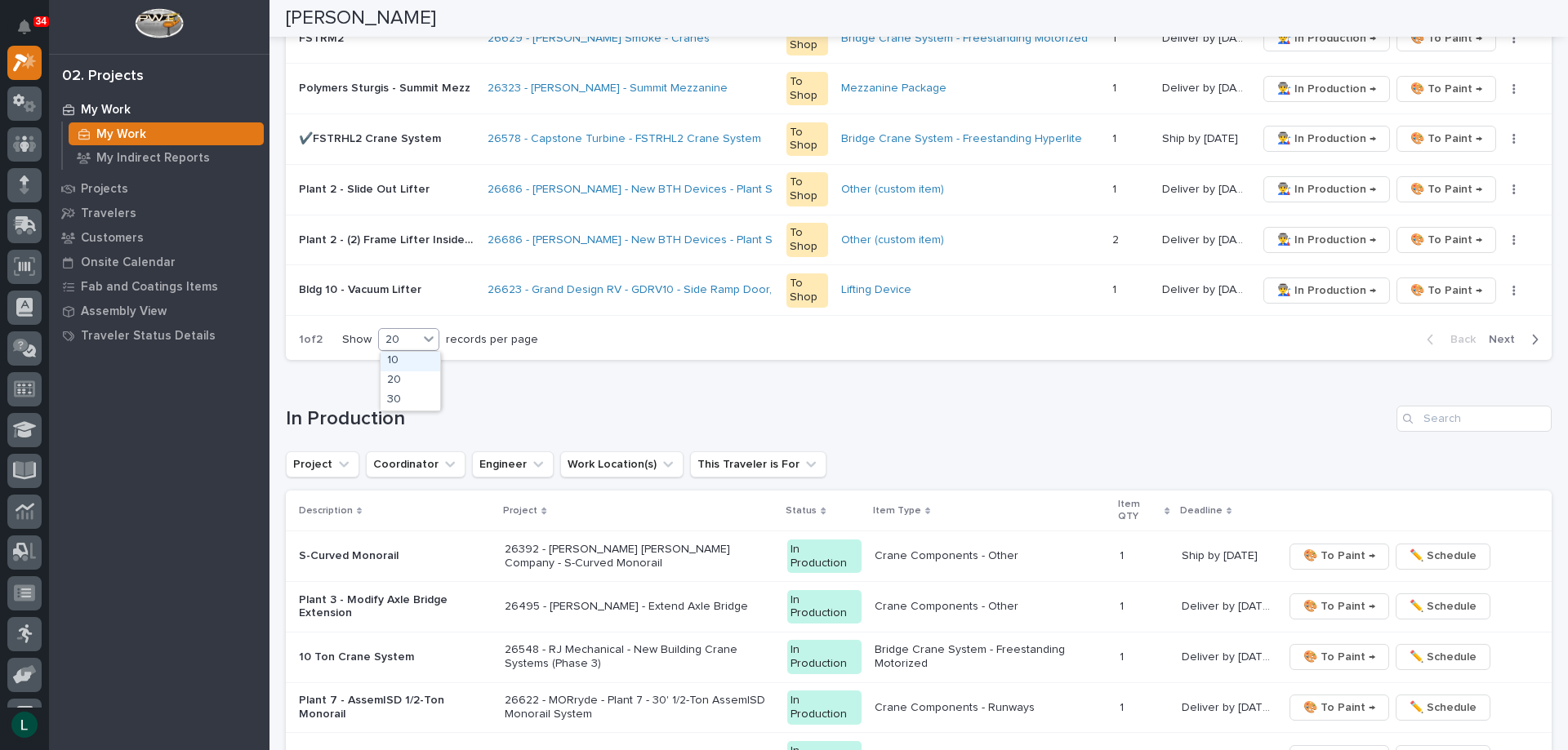
click at [401, 337] on div "20" at bounding box center [398, 340] width 39 height 17
click at [408, 398] on div "30" at bounding box center [411, 401] width 60 height 20
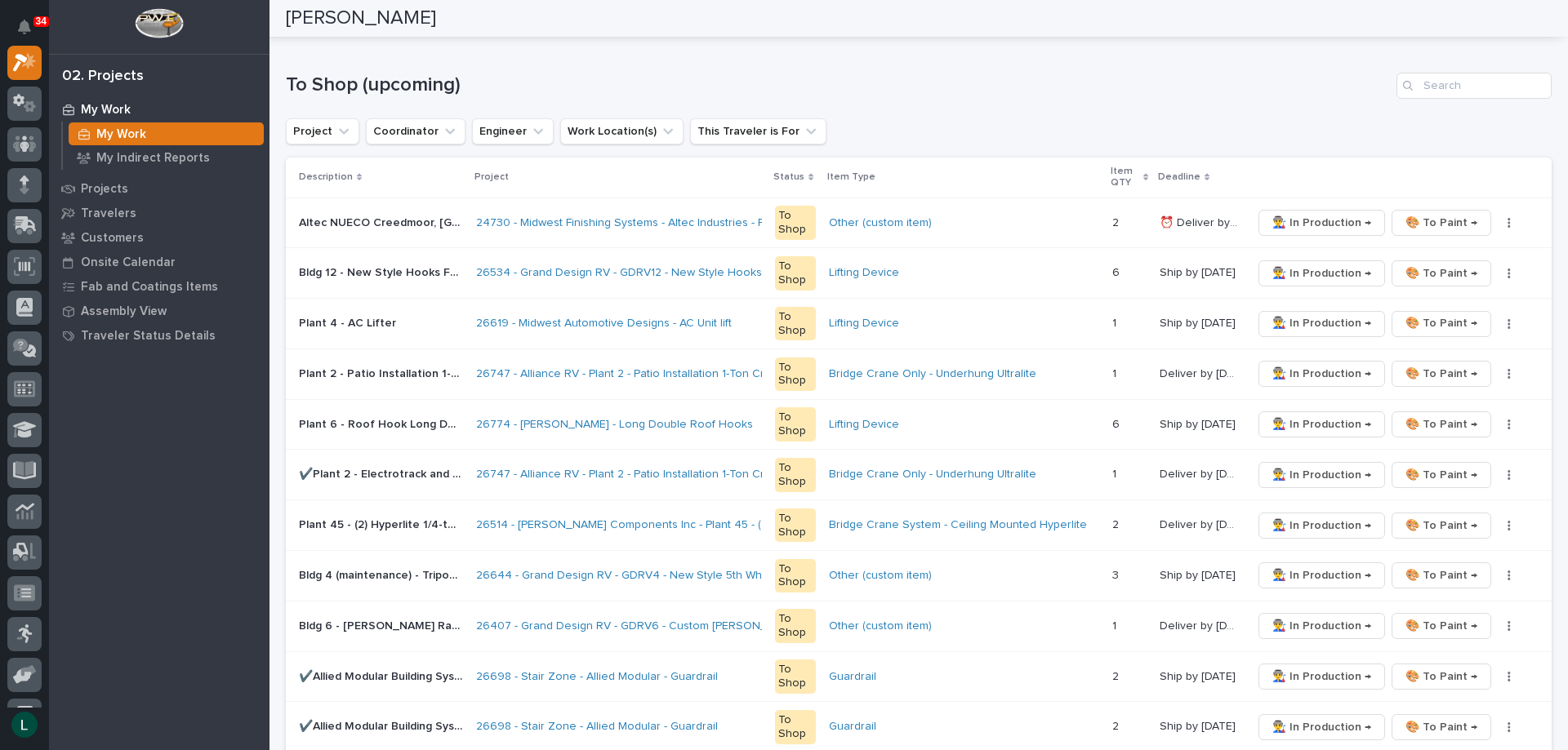
scroll to position [163, 0]
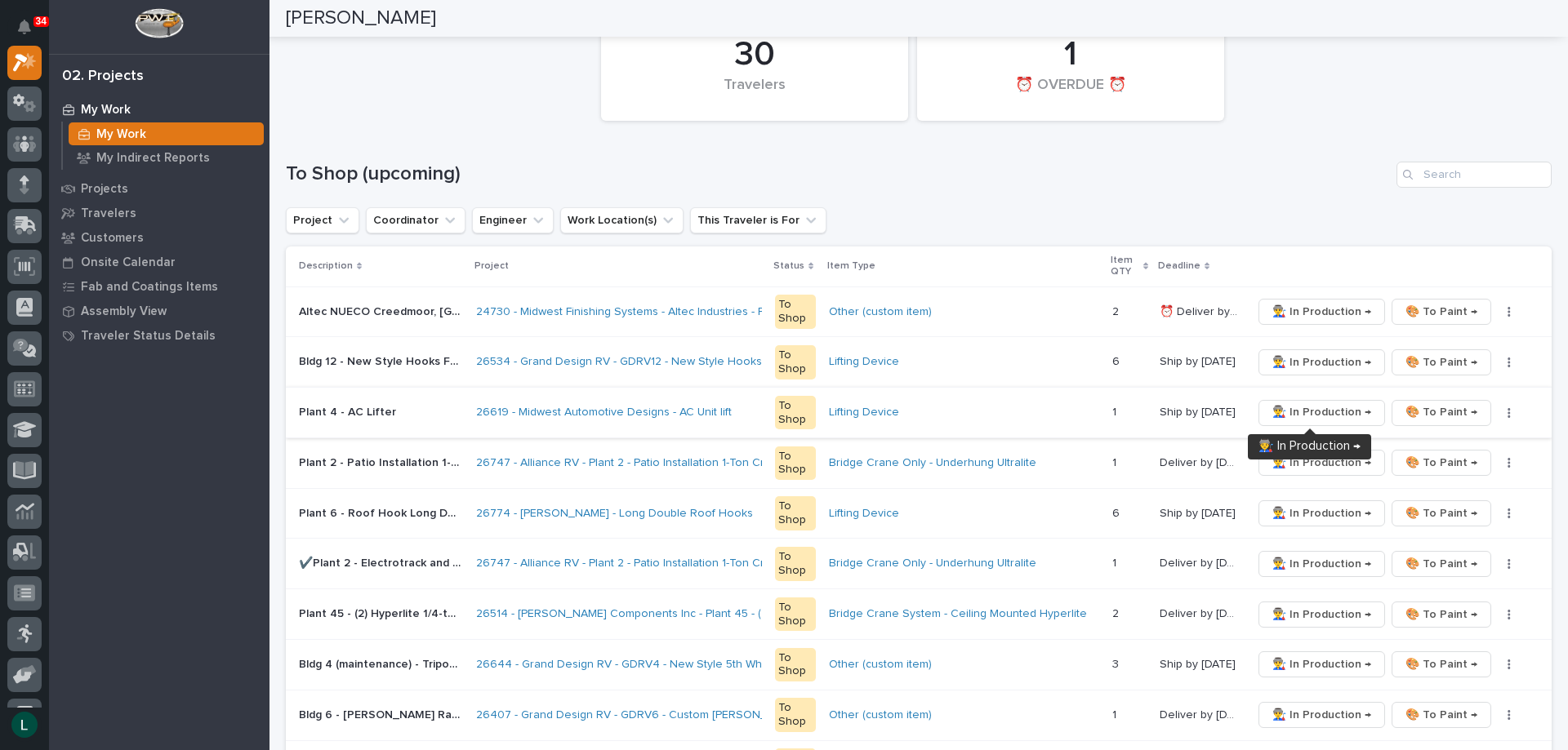
click at [1315, 407] on span "👨‍🏭 In Production →" at bounding box center [1321, 412] width 99 height 20
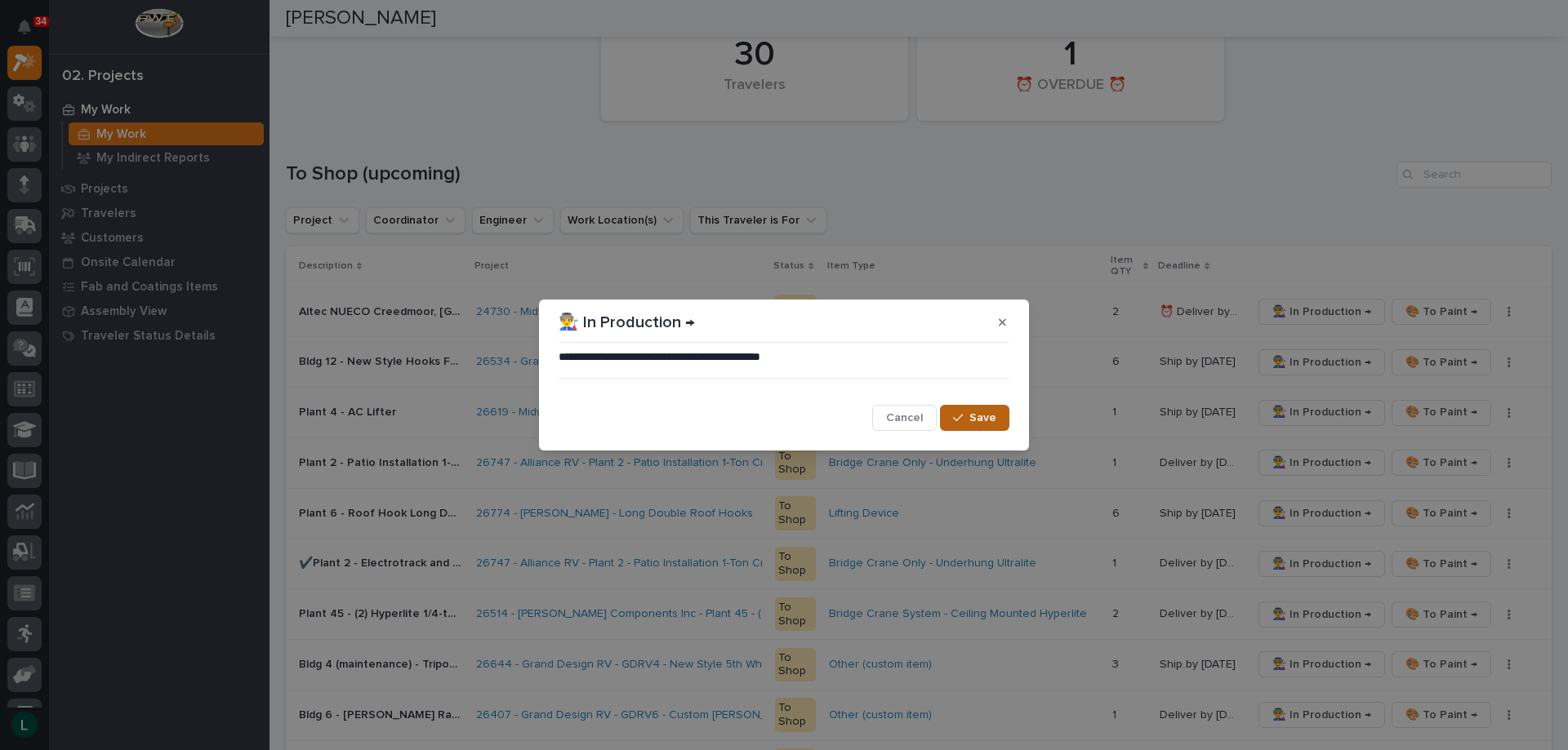
click at [978, 418] on span "Save" at bounding box center [983, 418] width 27 height 15
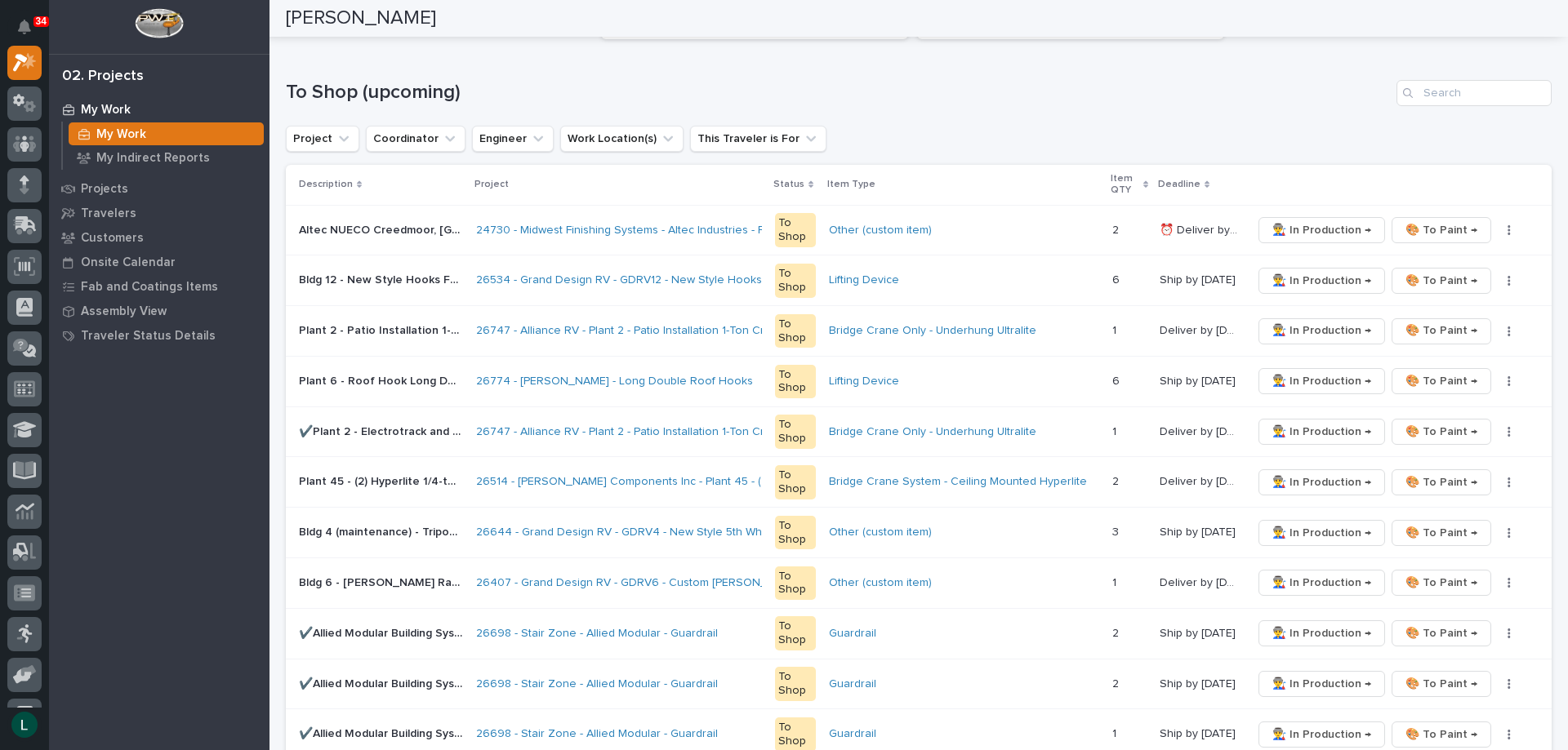
scroll to position [0, 0]
